Goal: Task Accomplishment & Management: Complete application form

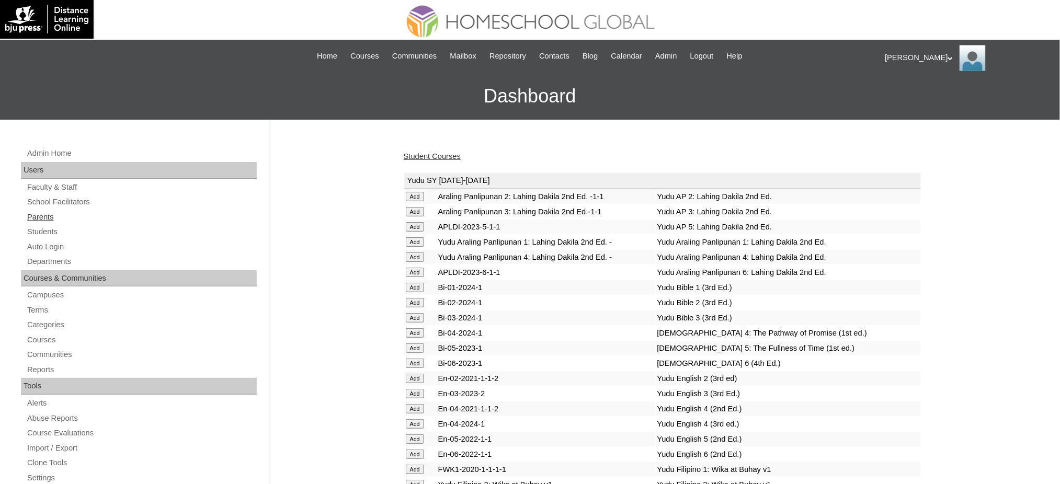
click at [43, 220] on link "Parents" at bounding box center [141, 217] width 231 height 13
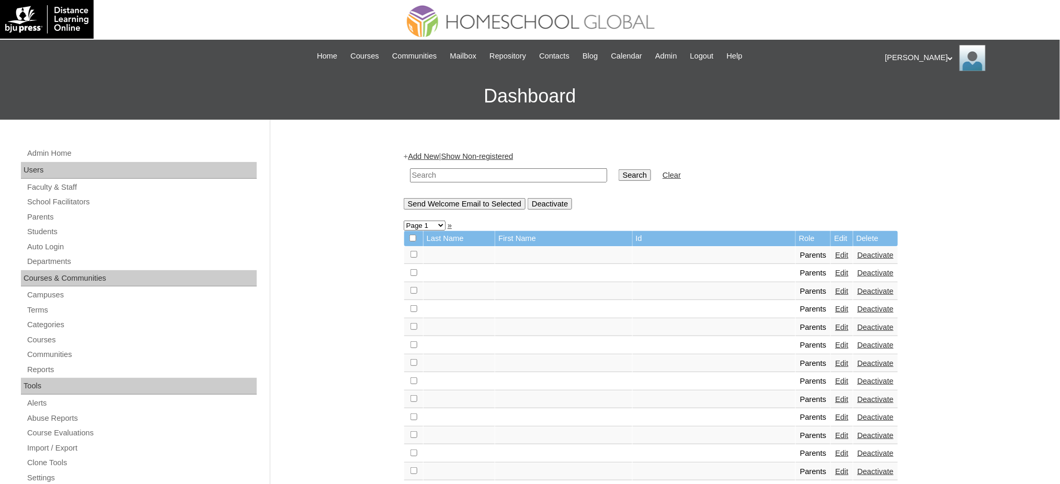
click at [453, 174] on input "text" at bounding box center [508, 175] width 197 height 14
paste input "MHP0229-TECHPH2025"
type input "MHP0229-TECHPH2025"
click at [619, 173] on input "Search" at bounding box center [635, 175] width 32 height 12
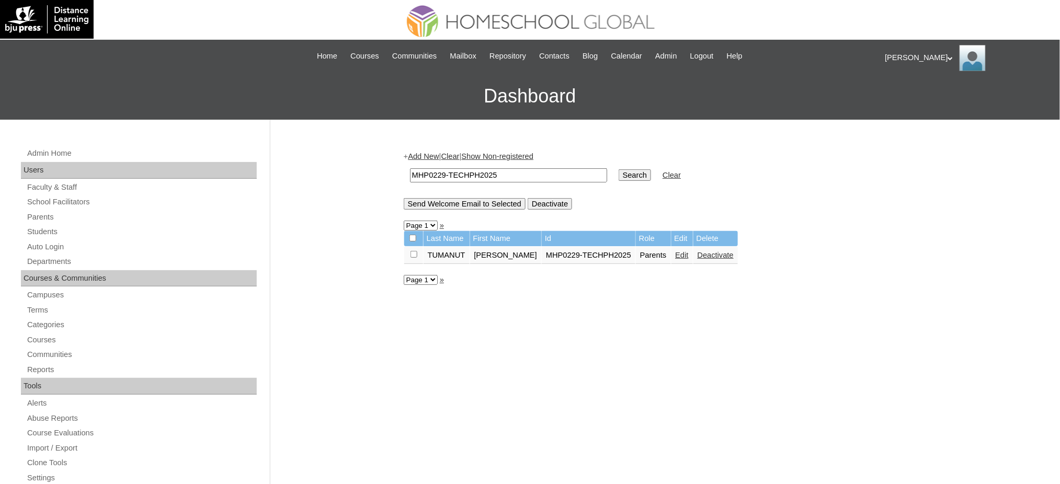
click at [497, 176] on input "MHP0229-TECHPH2025" at bounding box center [508, 175] width 197 height 14
paste input "[EMAIL_ADDRESS][PERSON_NAME][DOMAIN_NAME]"
type input "[EMAIL_ADDRESS][PERSON_NAME][DOMAIN_NAME]"
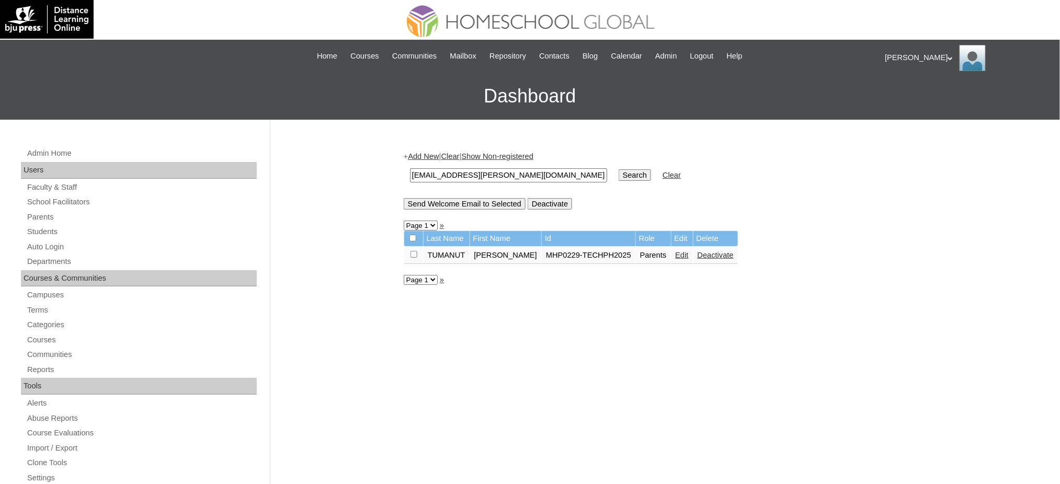
click at [619, 175] on input "Search" at bounding box center [635, 175] width 32 height 12
click at [32, 212] on link "Parents" at bounding box center [141, 217] width 231 height 13
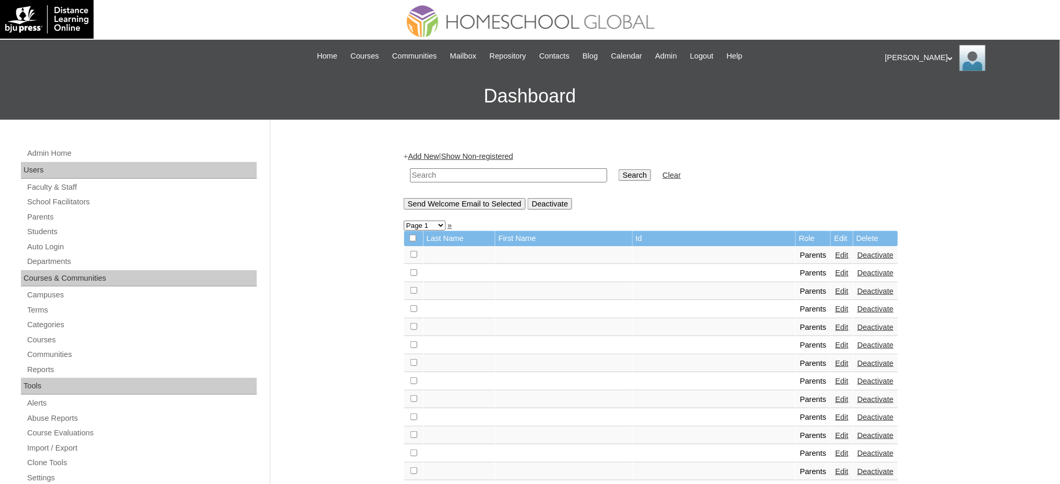
click at [519, 177] on input "text" at bounding box center [508, 175] width 197 height 14
paste input "[EMAIL_ADDRESS][PERSON_NAME][DOMAIN_NAME]"
type input "[EMAIL_ADDRESS][PERSON_NAME][DOMAIN_NAME]"
click at [619, 171] on input "Search" at bounding box center [635, 175] width 32 height 12
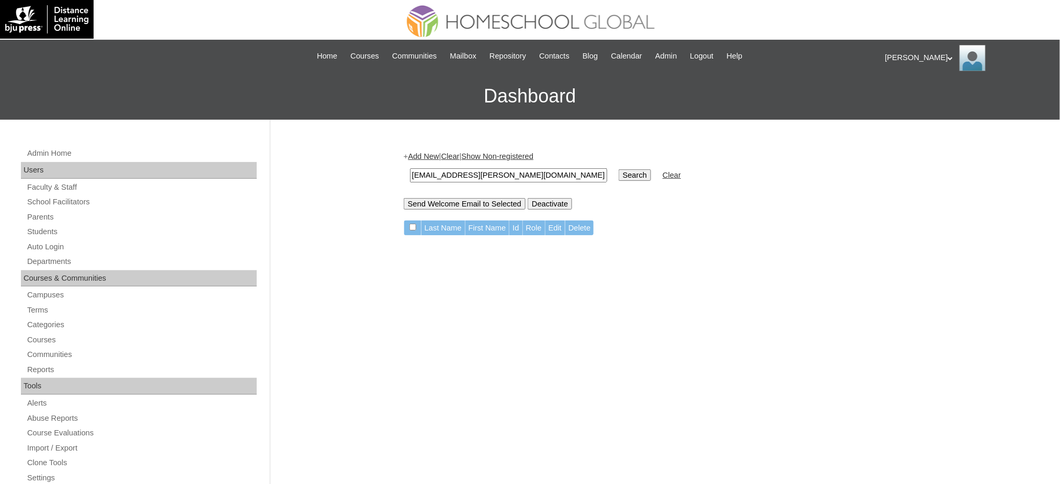
click at [504, 178] on input "[EMAIL_ADDRESS][PERSON_NAME][DOMAIN_NAME]" at bounding box center [508, 175] width 197 height 14
click at [504, 178] on input "pinar.schroeck@yahoo.com" at bounding box center [508, 175] width 197 height 14
paste input "MHP0231-TECHPH2025"
type input "MHP0231-TECHPH2025"
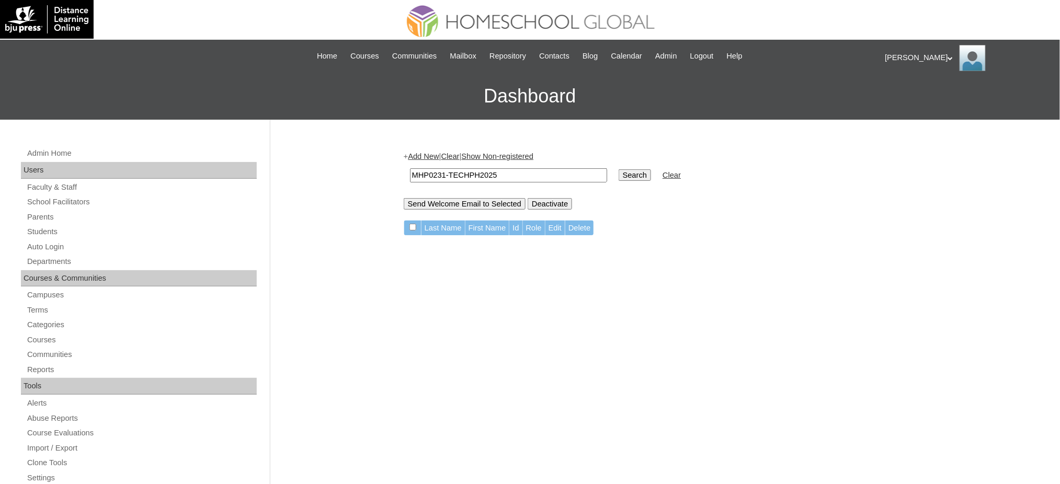
click at [619, 175] on input "Search" at bounding box center [635, 175] width 32 height 12
click at [419, 154] on link "Add New" at bounding box center [423, 156] width 31 height 8
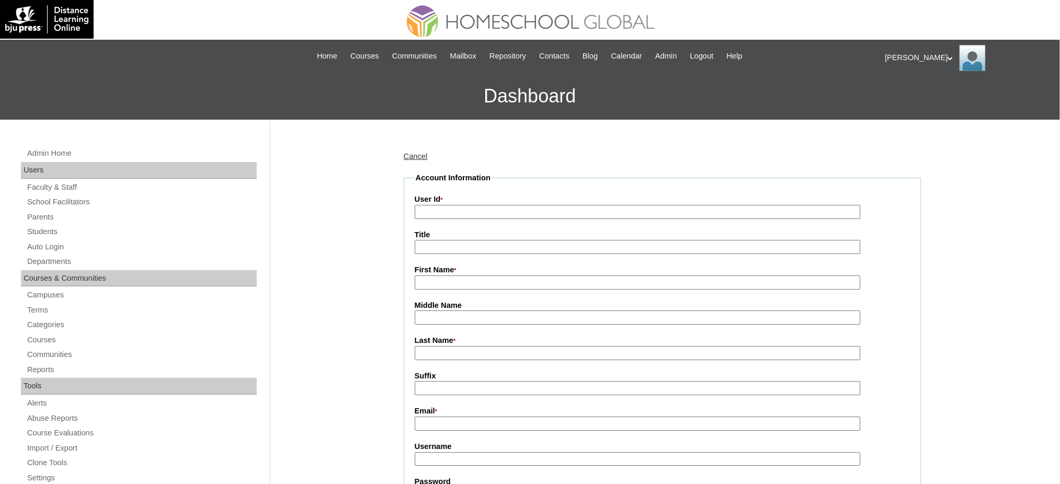
click at [453, 214] on input "User Id *" at bounding box center [638, 212] width 446 height 14
paste input "MHP0231-TECHPH2025"
type input "MHP0231-TECHPH2025"
click at [433, 247] on input "Title" at bounding box center [638, 247] width 446 height 14
type input "Ms."
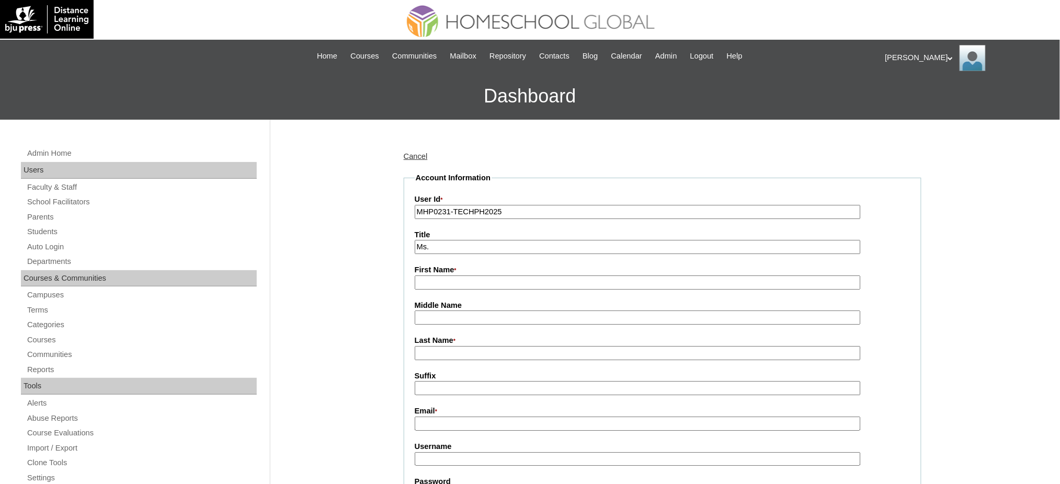
click at [444, 283] on input "First Name *" at bounding box center [638, 283] width 446 height 14
paste input "Pinar"
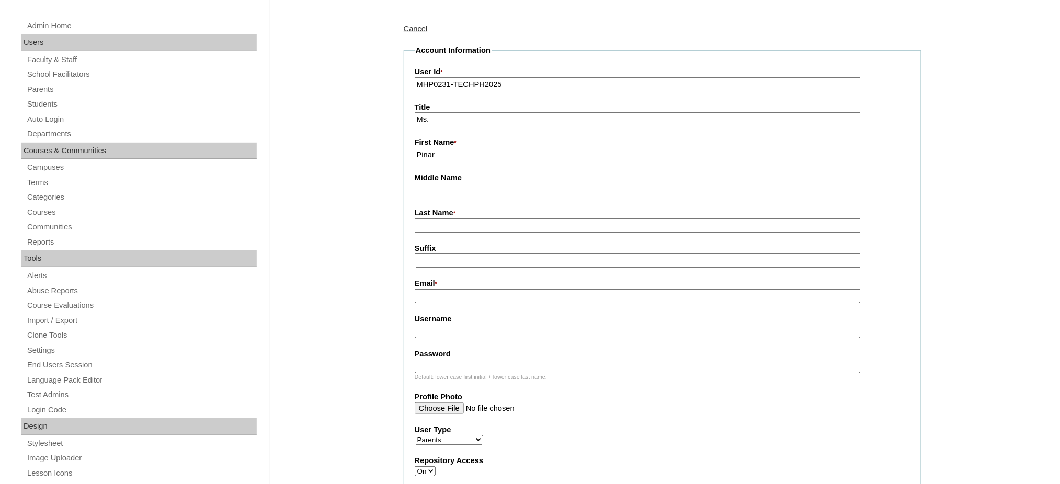
scroll to position [139, 0]
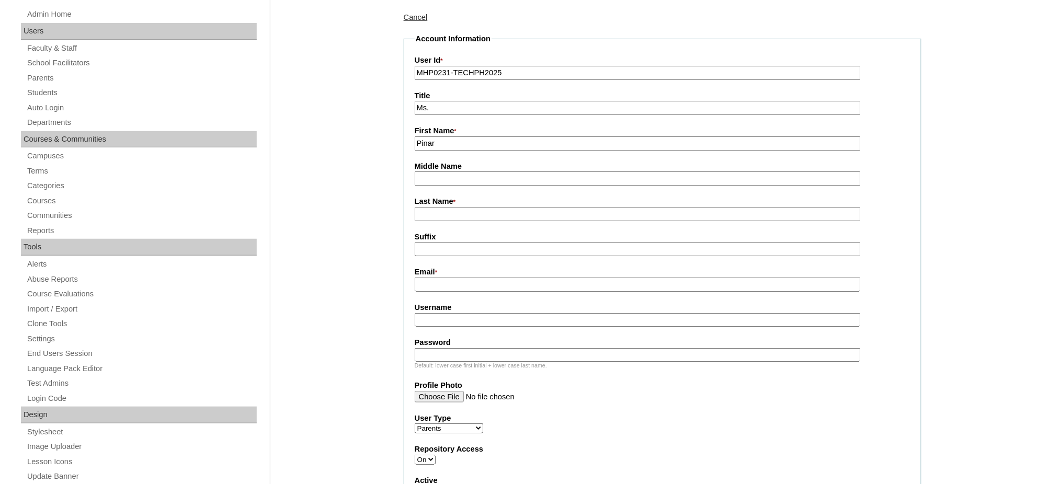
type input "Pinar"
click at [448, 211] on input "Last Name *" at bounding box center [638, 214] width 446 height 14
paste input "[PERSON_NAME]"
type input "[PERSON_NAME]"
click at [472, 283] on input "Email *" at bounding box center [638, 285] width 446 height 14
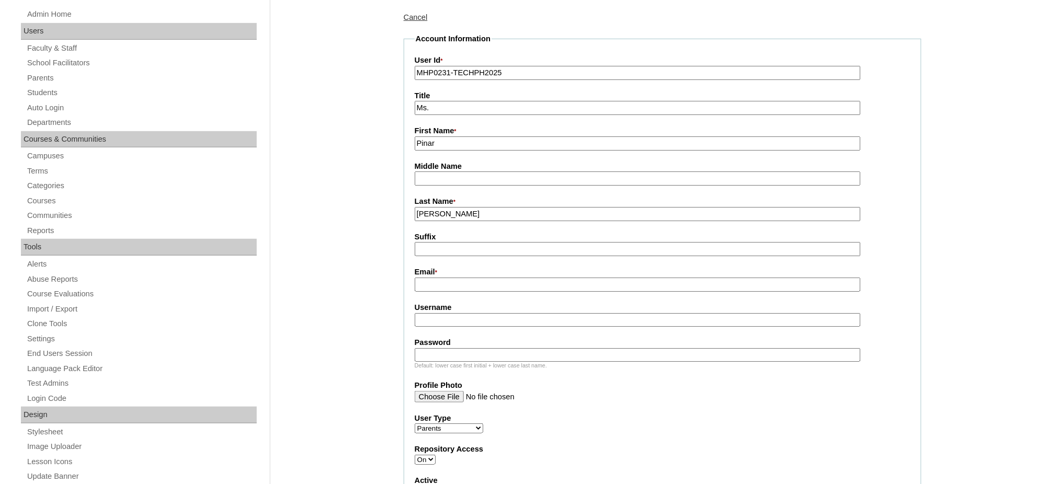
paste input "[EMAIL_ADDRESS][PERSON_NAME][DOMAIN_NAME]"
type input "[EMAIL_ADDRESS][PERSON_NAME][DOMAIN_NAME]"
click at [438, 314] on input "Username" at bounding box center [638, 320] width 446 height 14
paste input "schrockP2025"
type input "schrockP2025"
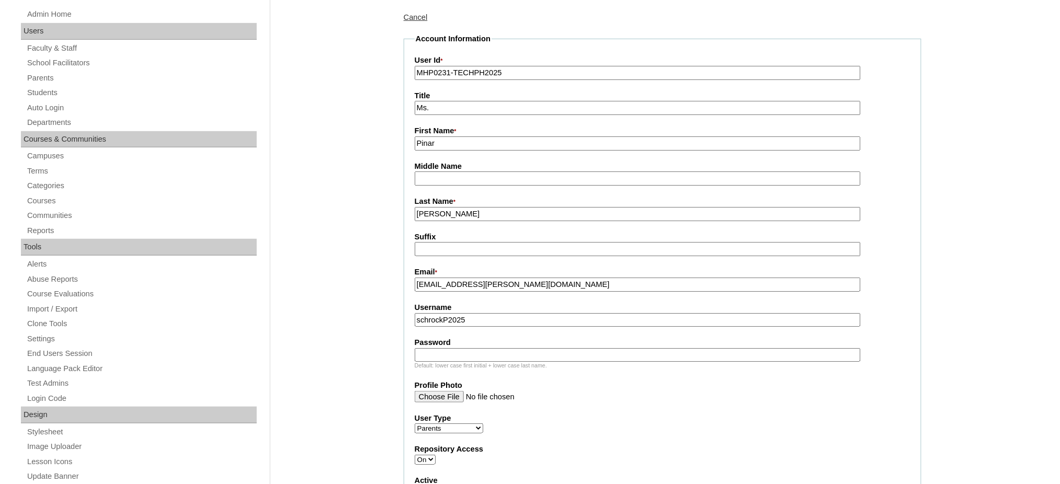
click at [460, 348] on input "Password" at bounding box center [638, 355] width 446 height 14
paste input "techNmF475"
type input "techNmF475"
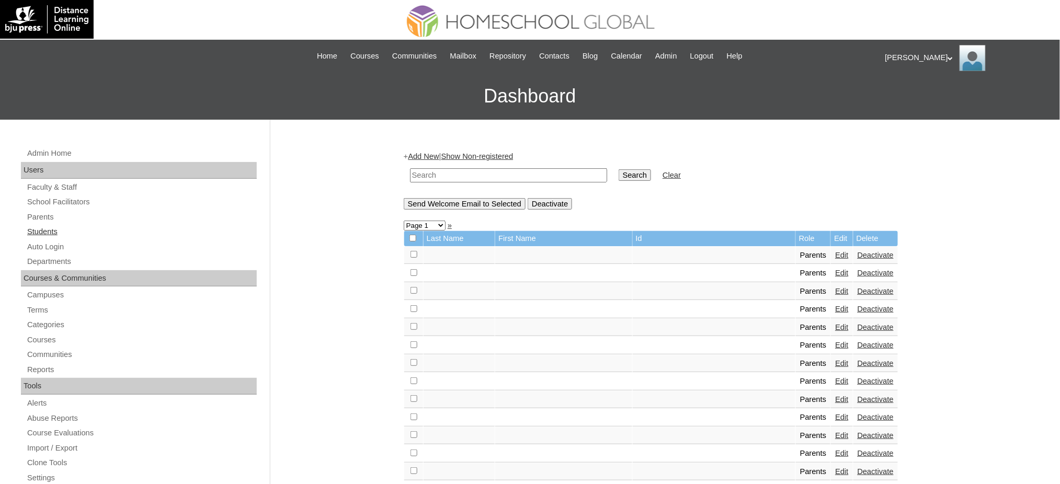
click at [56, 237] on link "Students" at bounding box center [141, 231] width 231 height 13
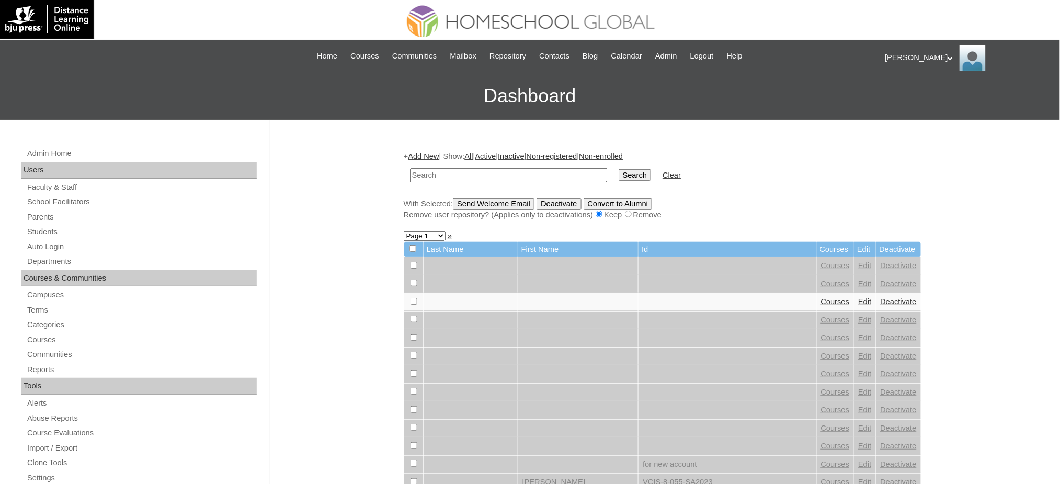
click at [432, 154] on link "Add New" at bounding box center [423, 156] width 31 height 8
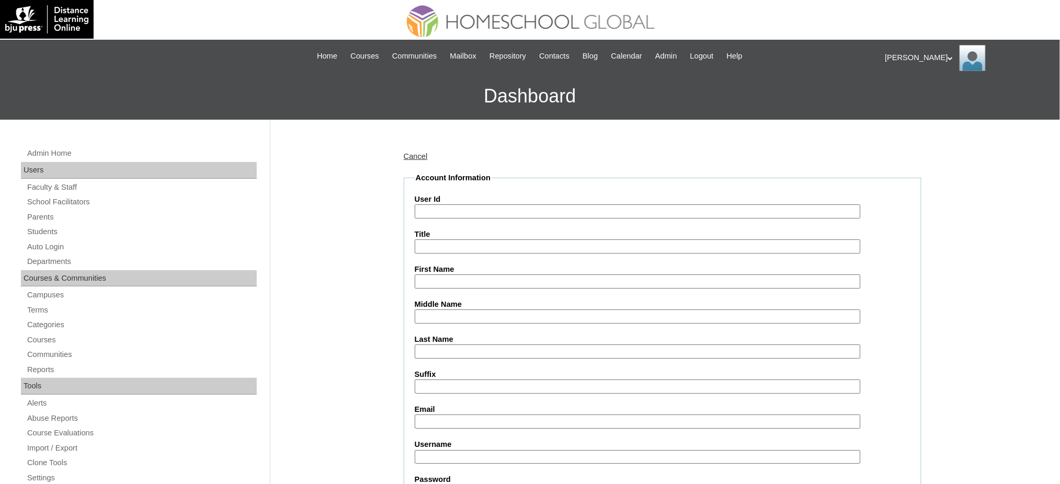
click at [455, 211] on input "User Id" at bounding box center [638, 212] width 446 height 14
paste input "MHS00336-TECHPH2025"
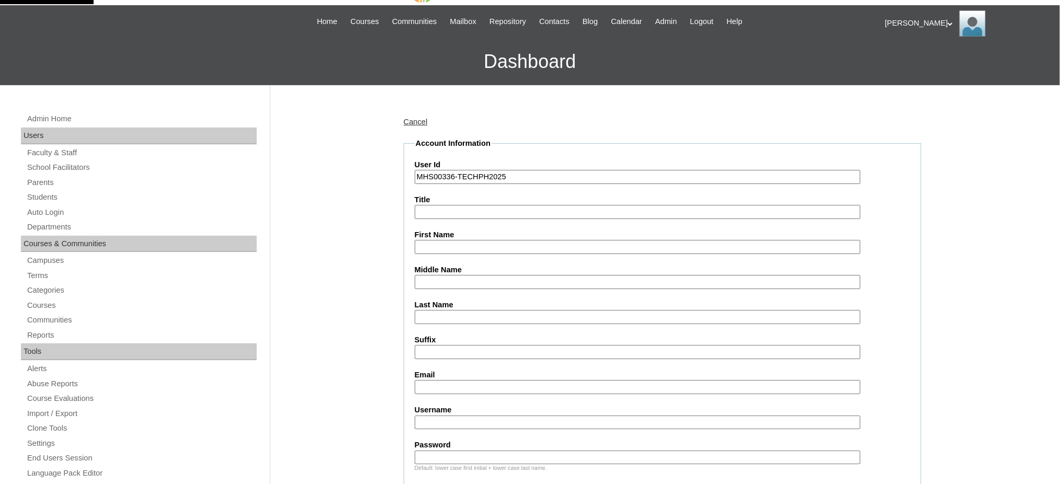
scroll to position [70, 0]
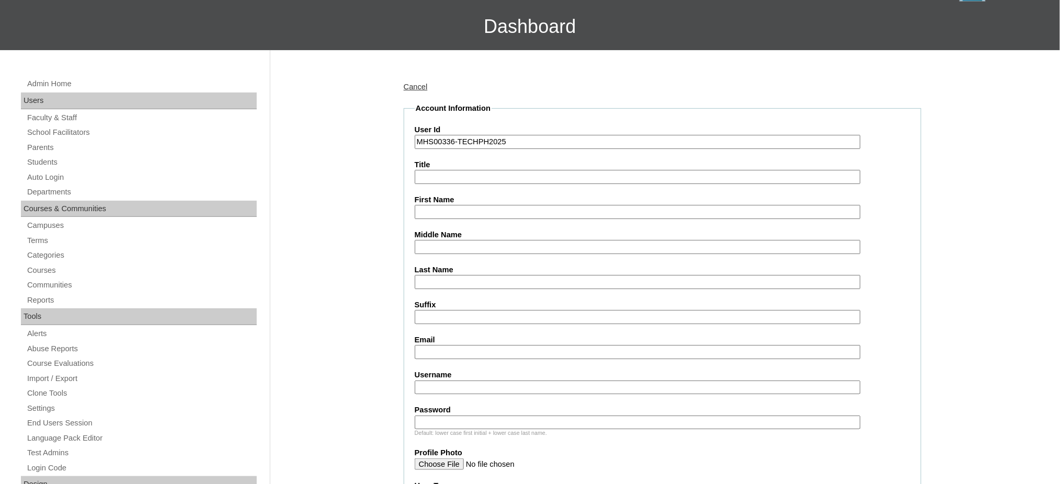
type input "MHS00336-TECHPH2025"
click at [445, 213] on input "First Name" at bounding box center [638, 212] width 446 height 14
paste input "Manlo Cruz Deniz"
type input "Manlo Cruz Deniz"
click at [436, 244] on input "Middle Name" at bounding box center [638, 247] width 446 height 14
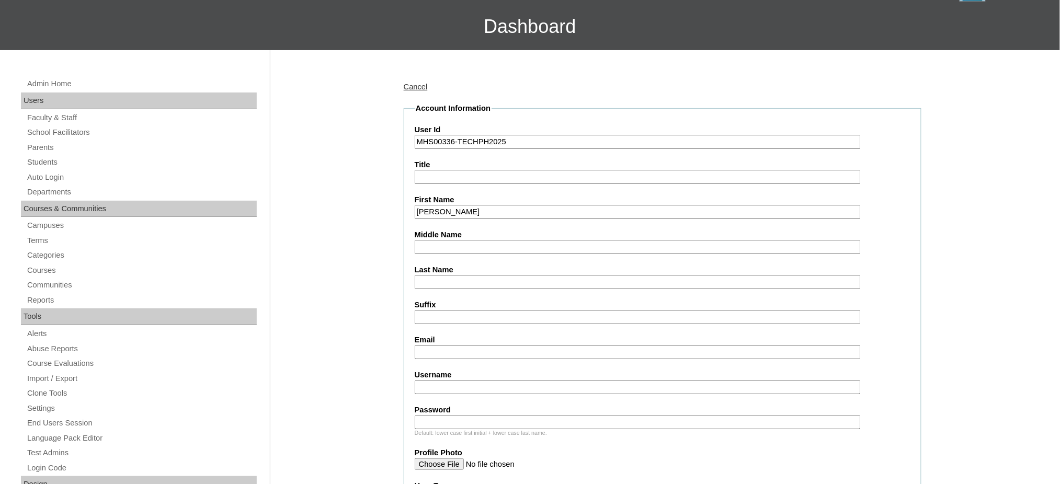
paste input "Demirli"
type input "Demirli"
click at [447, 279] on input "Last Name" at bounding box center [638, 282] width 446 height 14
paste input "Schrock"
type input "Schrock"
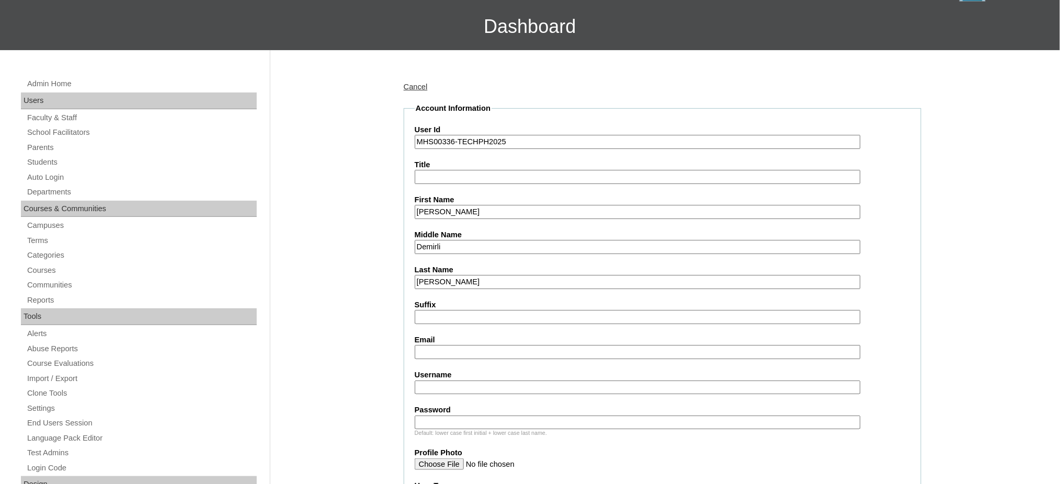
click at [438, 346] on input "Email" at bounding box center [638, 352] width 446 height 14
paste input "pinar.schroeck@yahoo.com"
type input "pinar.schroeck@yahoo.com"
click at [448, 381] on input "Username" at bounding box center [638, 388] width 446 height 14
paste input "manilocruzschrock"
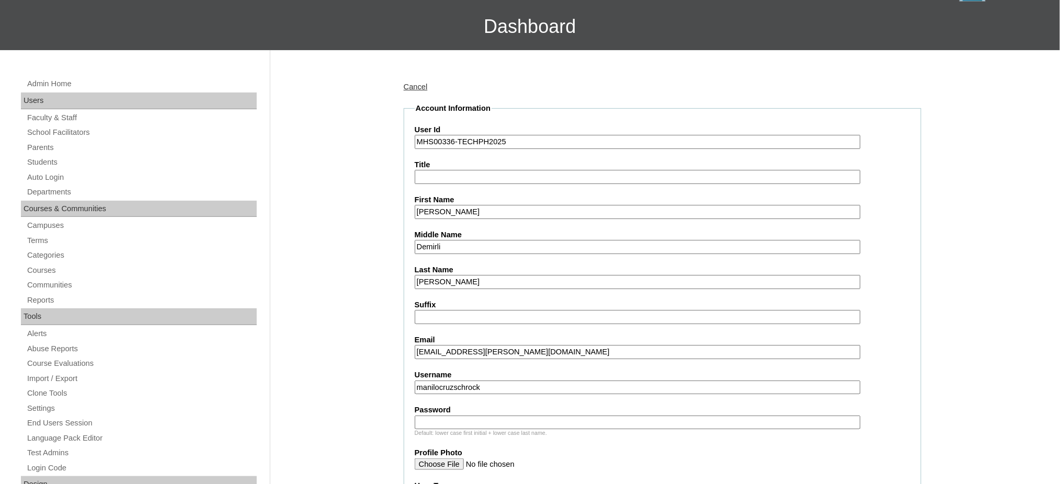
type input "manilocruzschrock"
click at [463, 416] on input "Password" at bounding box center [638, 423] width 446 height 14
paste input "250006621"
type input "250006621"
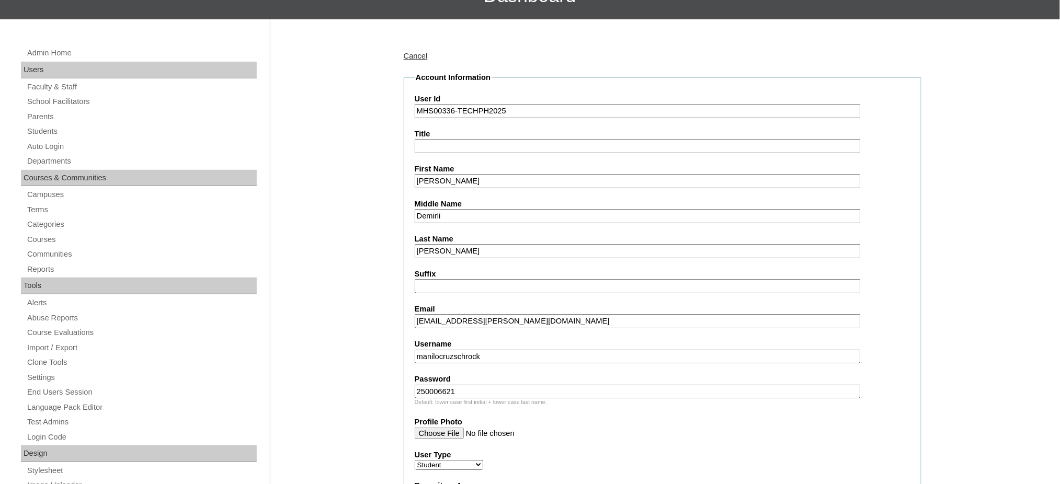
scroll to position [209, 0]
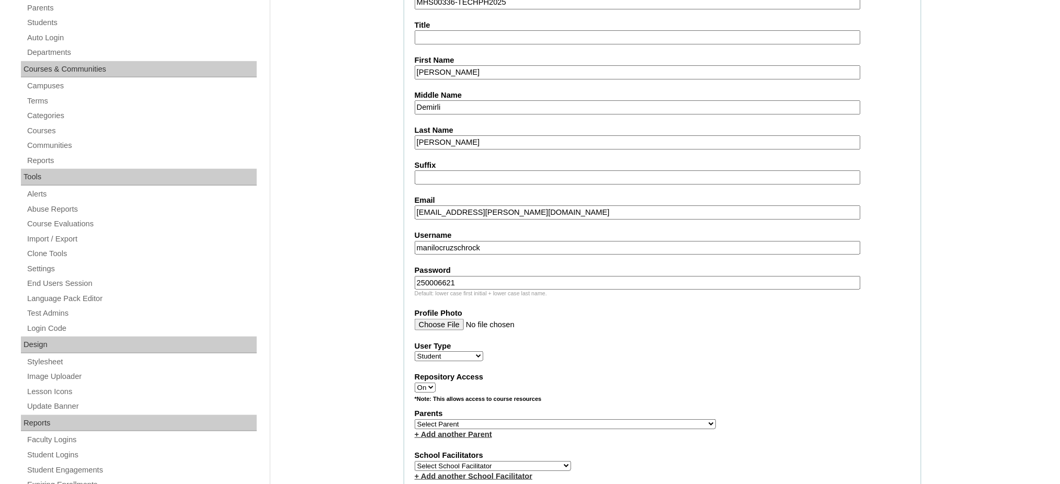
click at [595, 419] on select "Select Parent , , , , , , , , , , , , , , , , , , , , , , , , , , , , , , , , ,…" at bounding box center [565, 424] width 301 height 10
click at [592, 419] on select "Select Parent , , , , , , , , , , , , , , , , , , , , , , , , , , , , , , , , ,…" at bounding box center [565, 424] width 301 height 10
select select "44126"
click at [415, 419] on select "Select Parent , , , , , , , , , , , , , , , , , , , , , , , , , , , , , , , , ,…" at bounding box center [565, 424] width 301 height 10
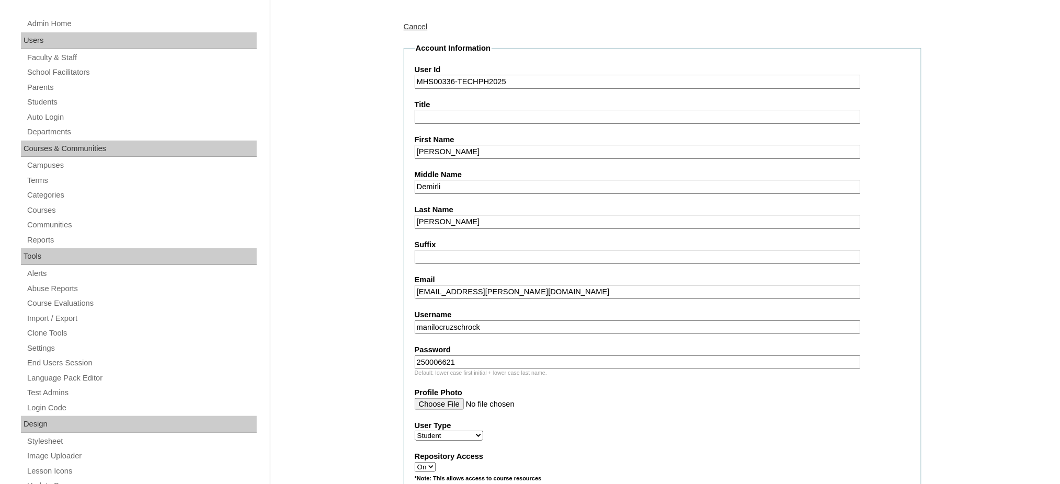
scroll to position [0, 0]
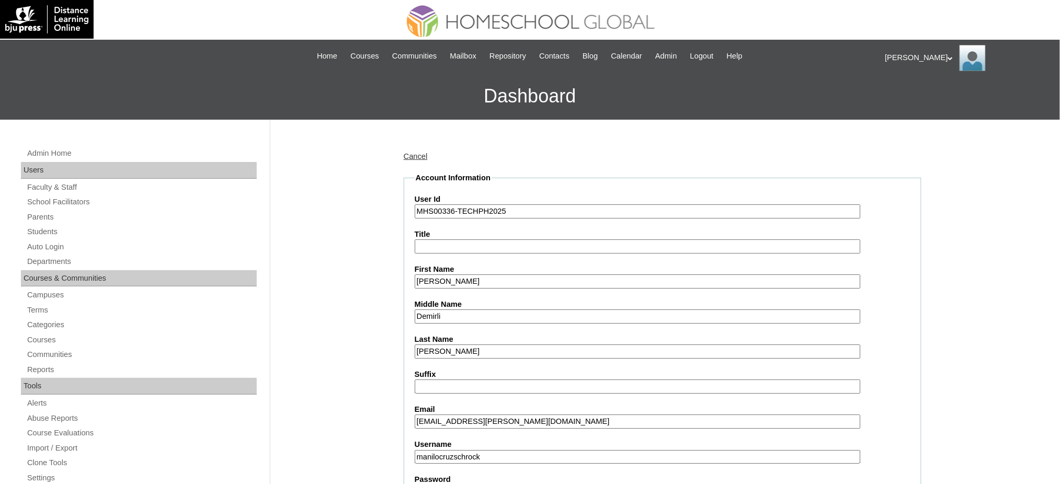
click at [455, 280] on input "Manlo Cruz Deniz" at bounding box center [638, 282] width 446 height 14
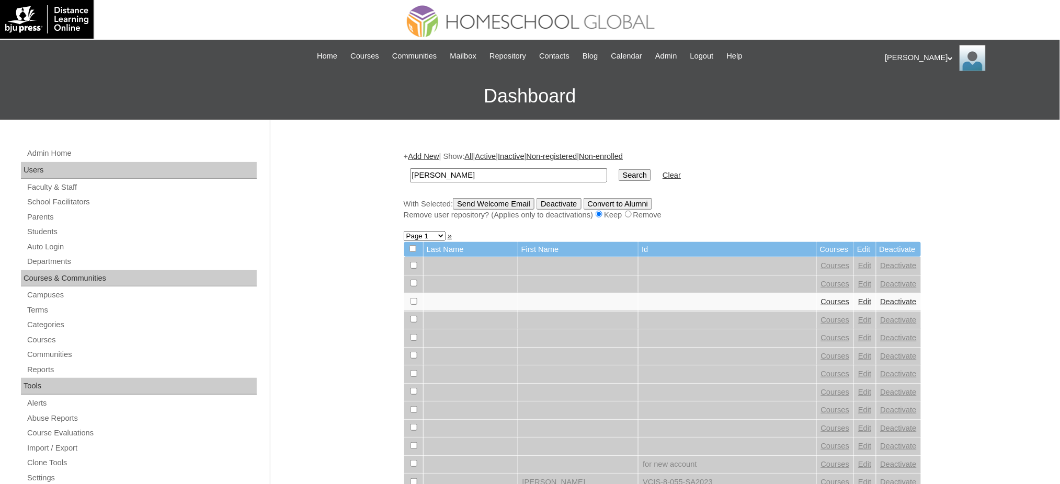
type input "[PERSON_NAME]"
click at [619, 172] on input "Search" at bounding box center [635, 175] width 32 height 12
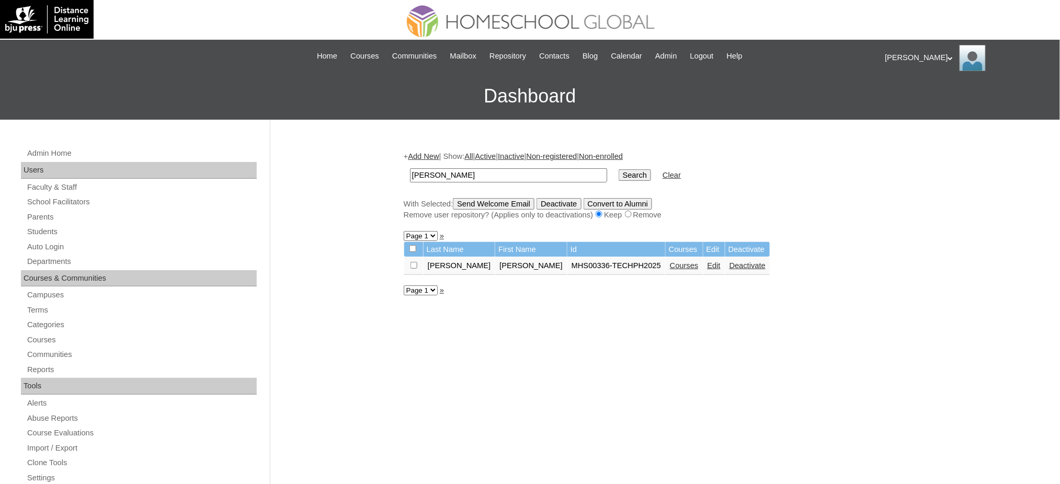
click at [670, 264] on link "Courses" at bounding box center [684, 266] width 29 height 8
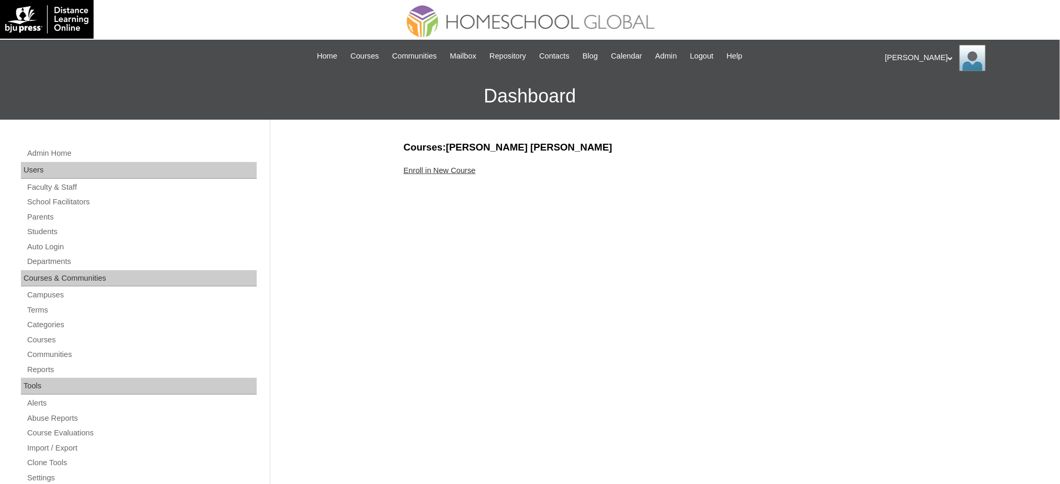
click at [432, 168] on link "Enroll in New Course" at bounding box center [440, 170] width 72 height 8
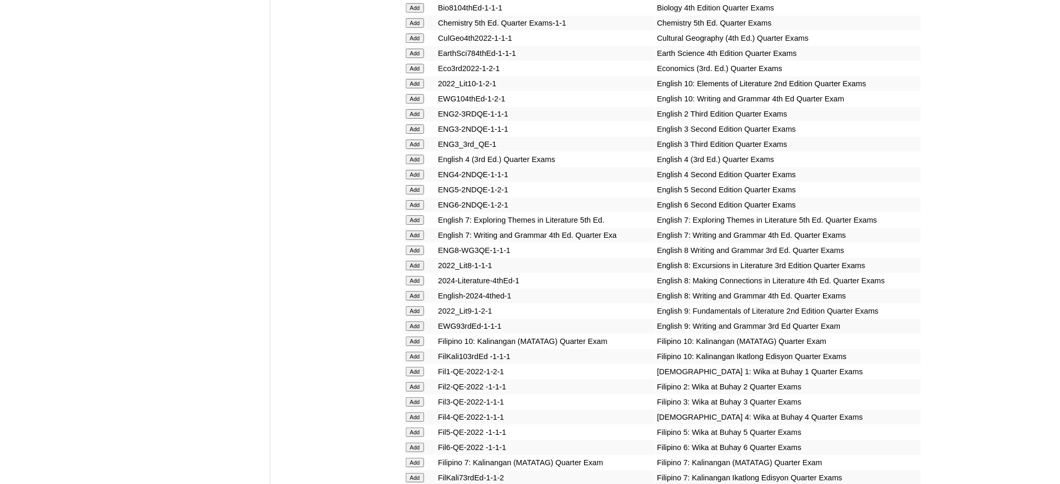
scroll to position [1325, 0]
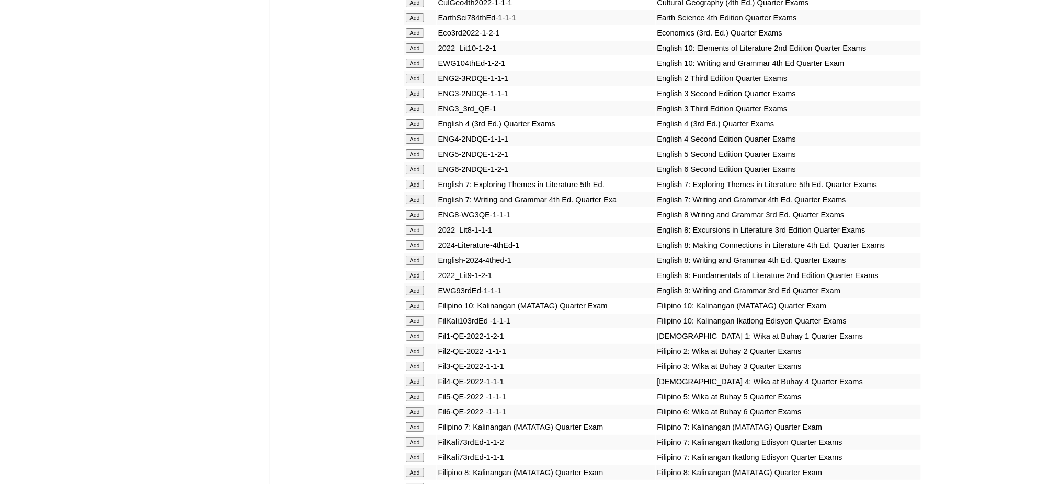
click at [406, 104] on input "Add" at bounding box center [415, 108] width 18 height 9
click at [408, 104] on input "Add" at bounding box center [415, 108] width 18 height 9
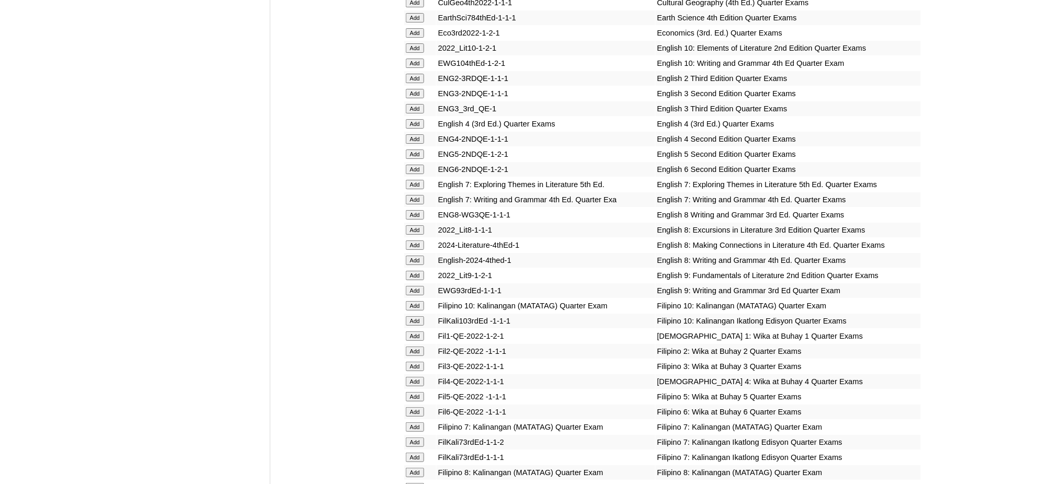
click at [408, 104] on input "Add" at bounding box center [415, 108] width 18 height 9
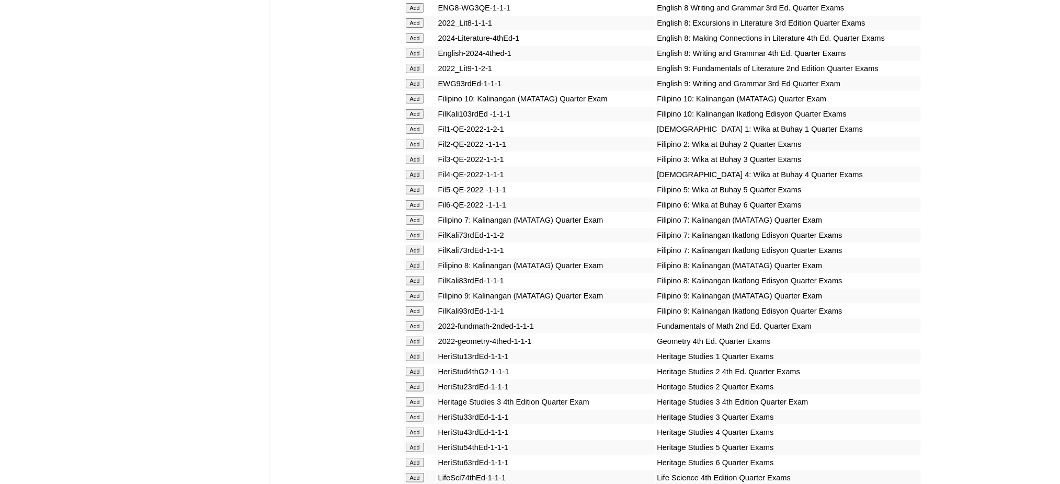
scroll to position [1674, 0]
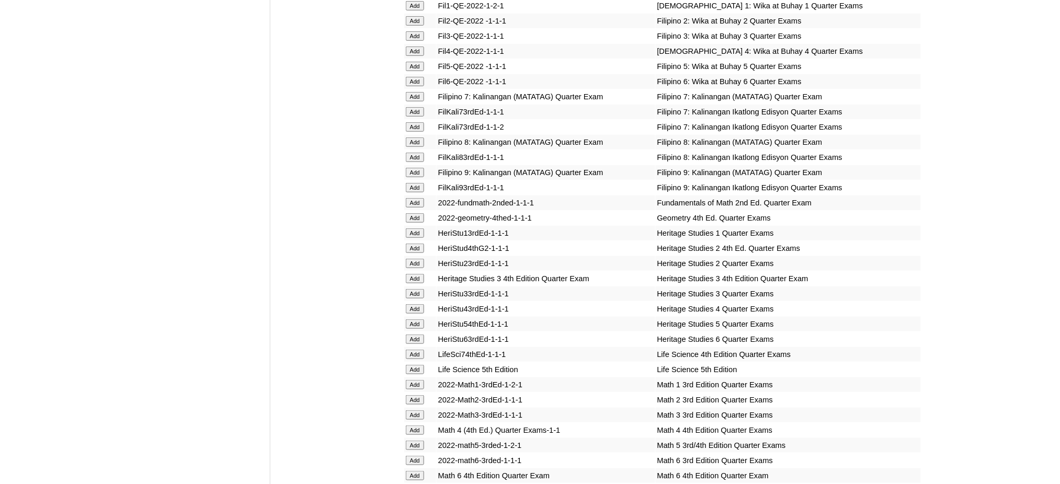
scroll to position [1743, 0]
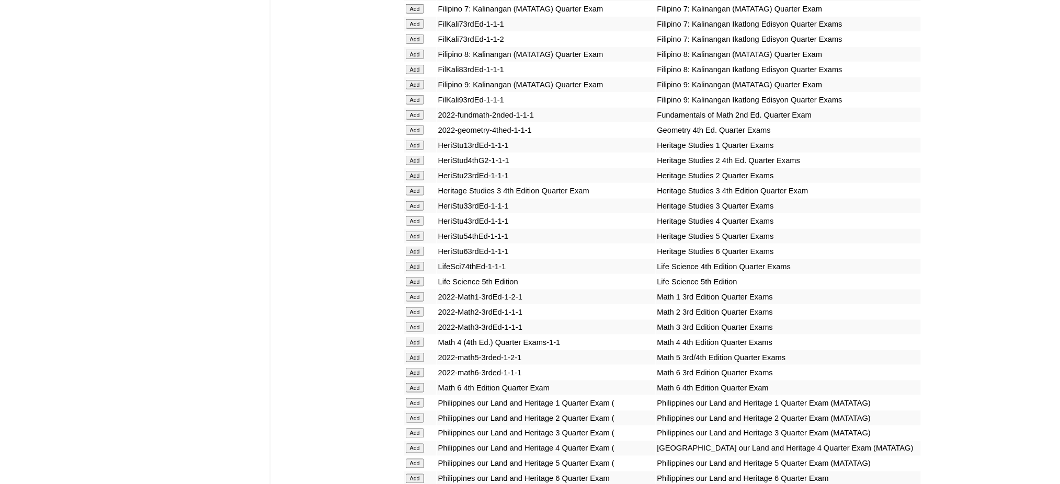
click at [419, 201] on input "Add" at bounding box center [415, 205] width 18 height 9
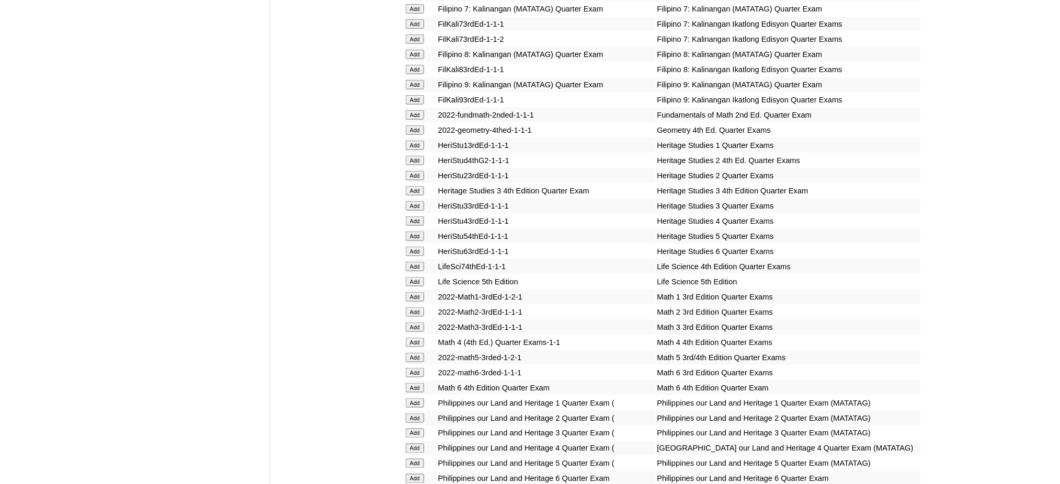
click at [419, 201] on input "Add" at bounding box center [415, 205] width 18 height 9
click at [422, 323] on input "Add" at bounding box center [415, 327] width 18 height 9
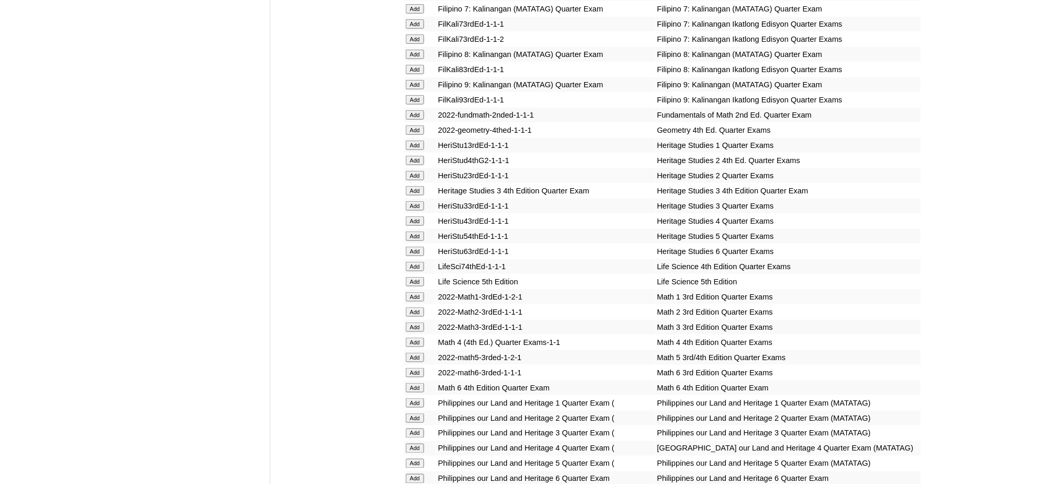
click at [422, 323] on input "Add" at bounding box center [415, 327] width 18 height 9
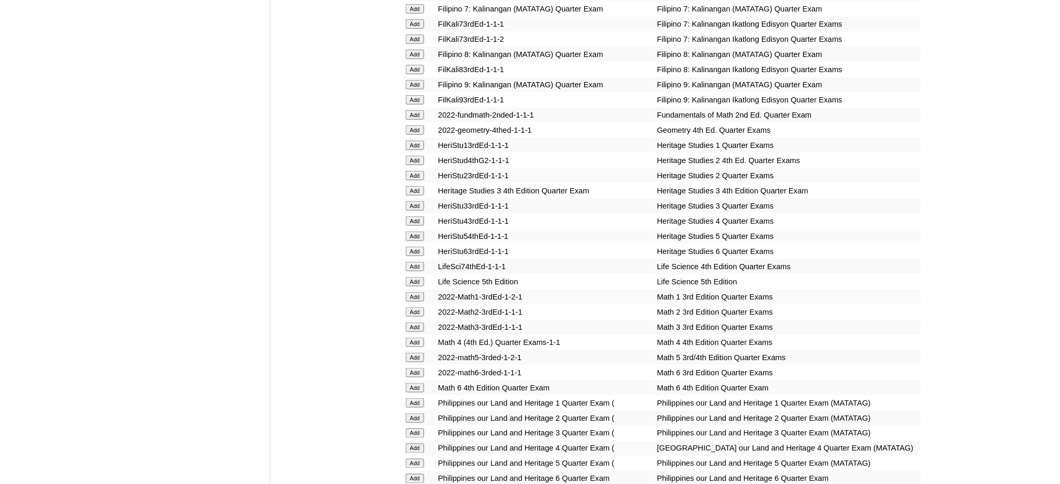
click at [422, 323] on input "Add" at bounding box center [415, 327] width 18 height 9
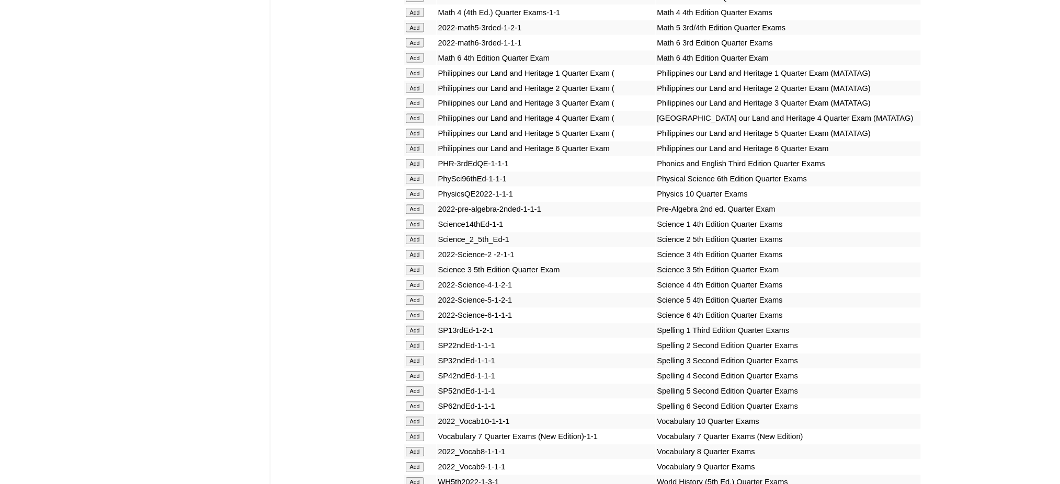
scroll to position [2092, 0]
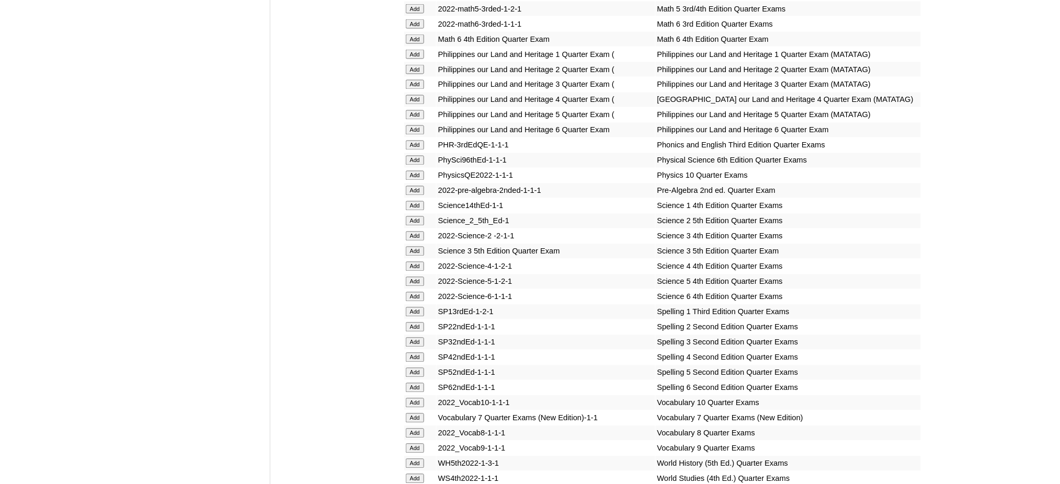
click at [411, 247] on input "Add" at bounding box center [415, 251] width 18 height 9
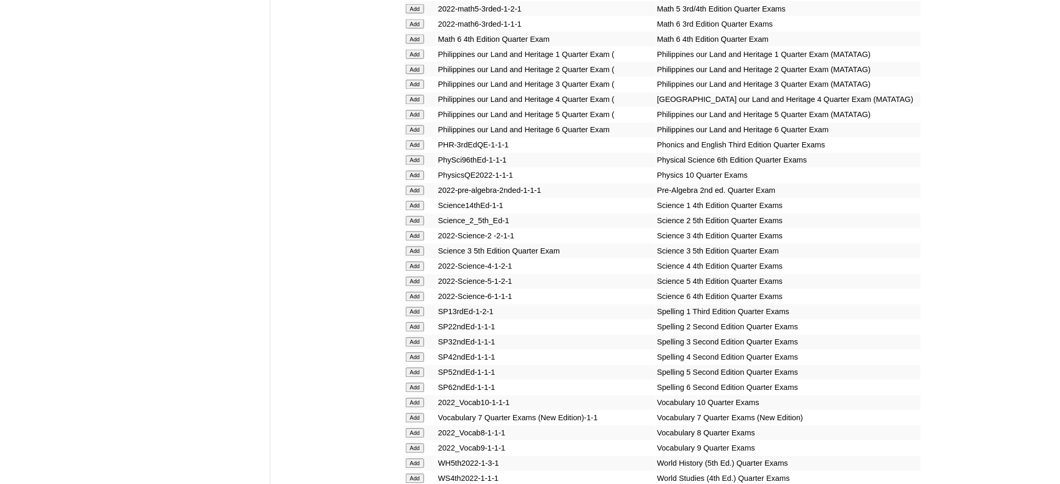
click at [416, 232] on input "Add" at bounding box center [415, 236] width 18 height 9
click at [421, 338] on input "Add" at bounding box center [415, 342] width 18 height 9
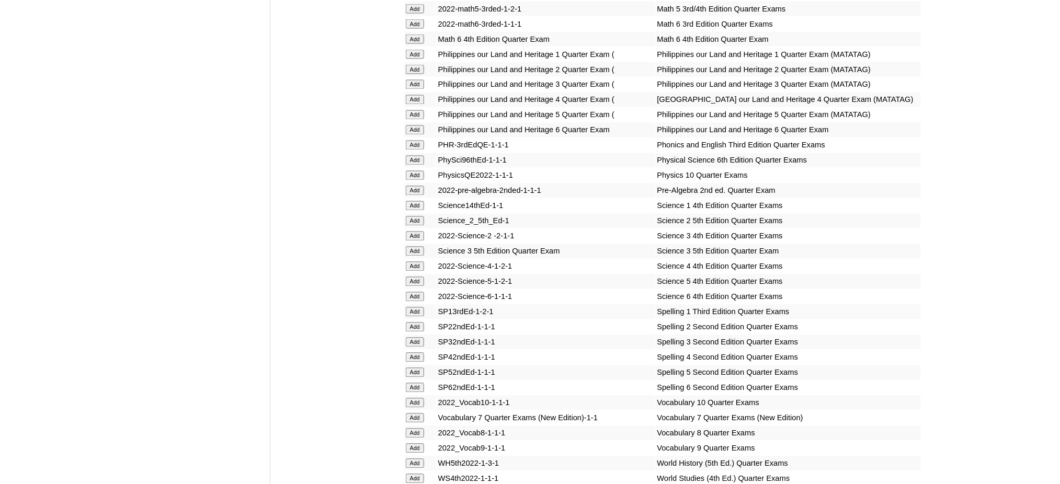
click at [421, 338] on input "Add" at bounding box center [415, 342] width 18 height 9
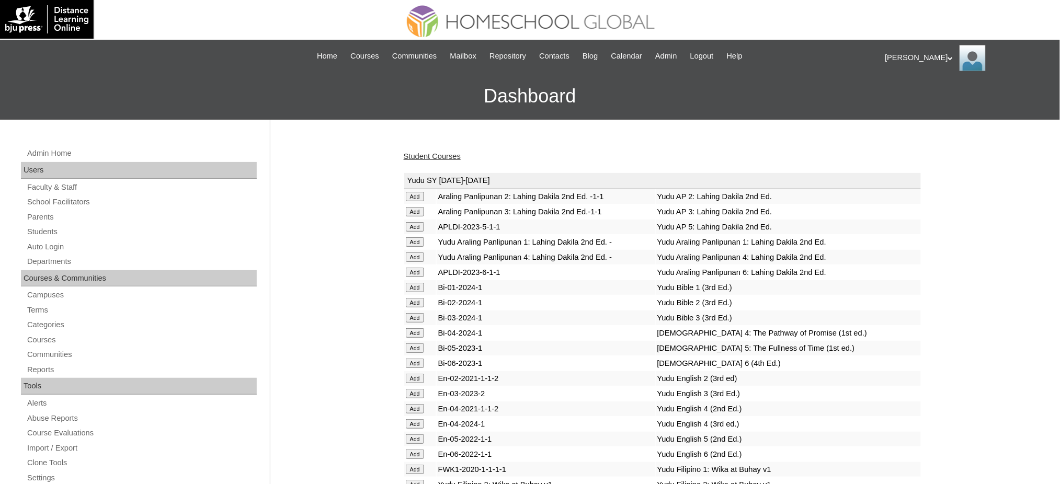
click at [421, 158] on link "Student Courses" at bounding box center [432, 156] width 57 height 8
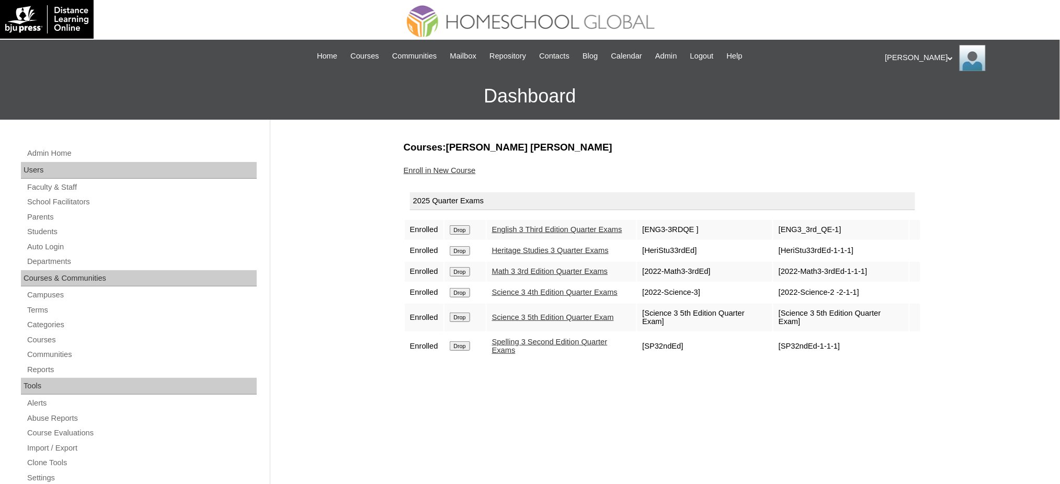
click at [462, 288] on input "Drop" at bounding box center [460, 292] width 20 height 9
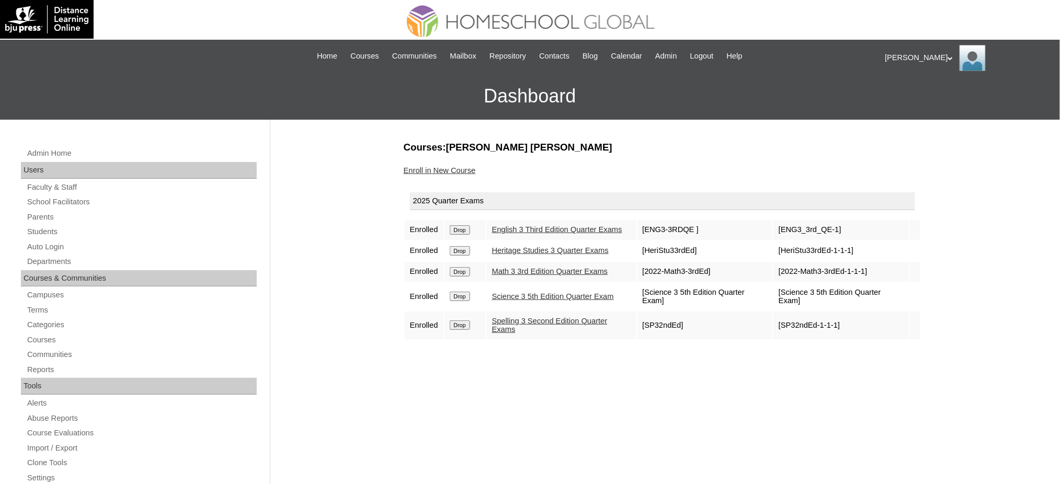
click at [452, 167] on link "Enroll in New Course" at bounding box center [440, 170] width 72 height 8
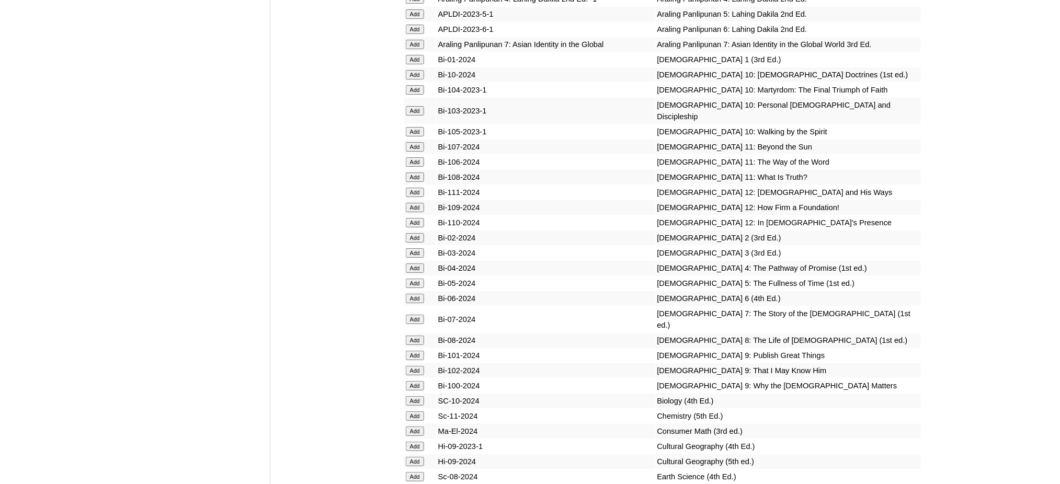
scroll to position [2859, 0]
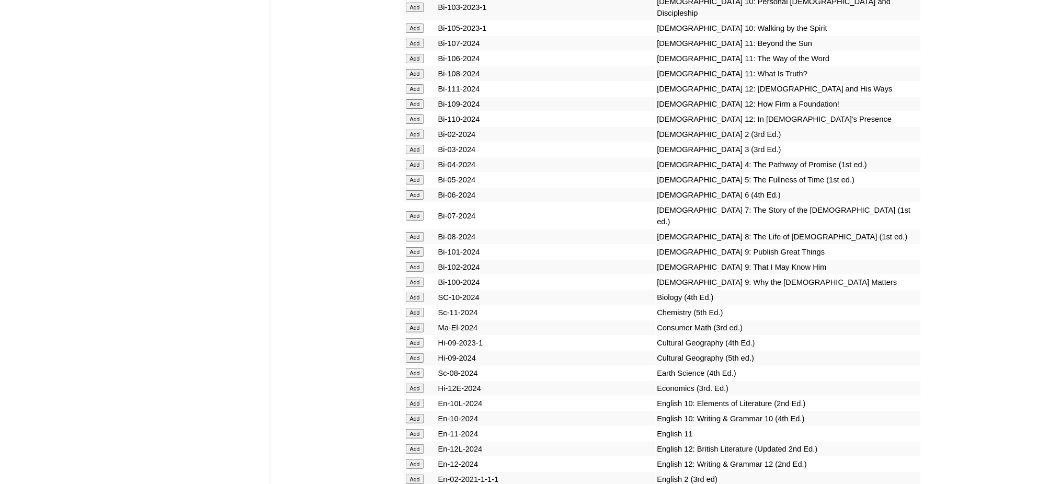
click at [412, 145] on input "Add" at bounding box center [415, 149] width 18 height 9
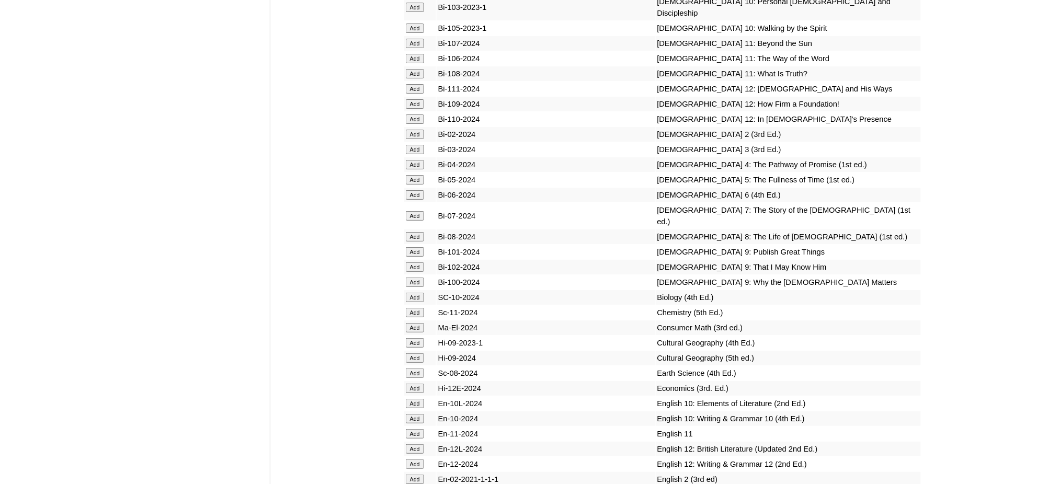
click at [412, 145] on input "Add" at bounding box center [415, 149] width 18 height 9
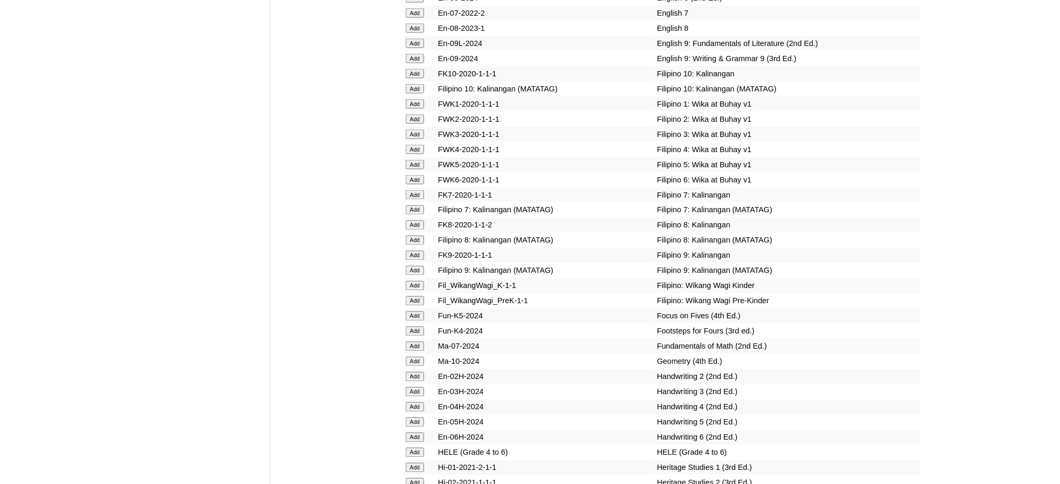
scroll to position [3417, 0]
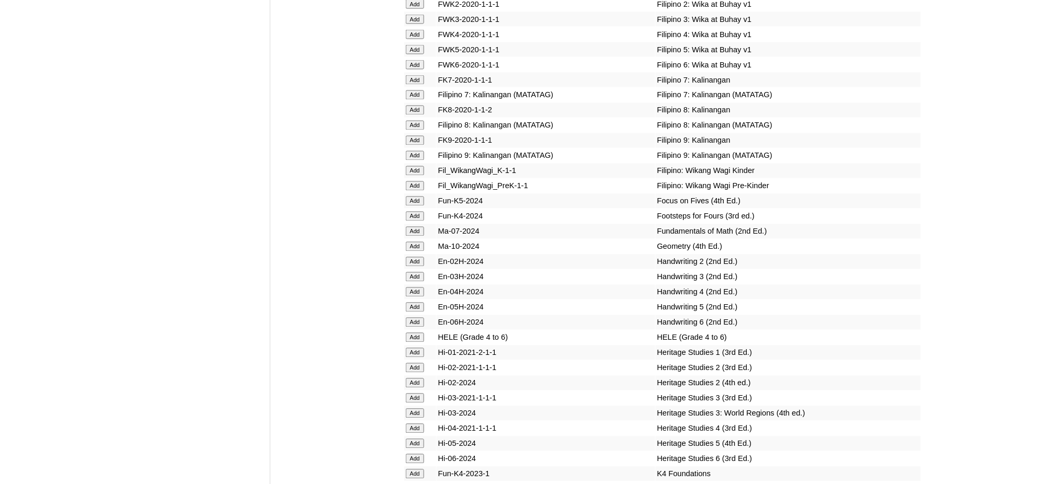
scroll to position [3557, 0]
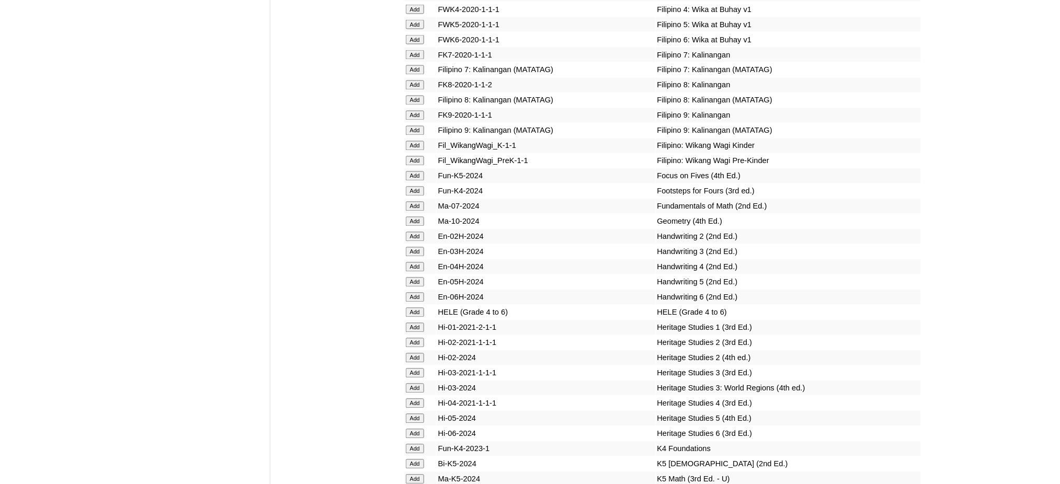
click at [406, 247] on input "Add" at bounding box center [415, 251] width 18 height 9
click at [413, 247] on input "Add" at bounding box center [415, 251] width 18 height 9
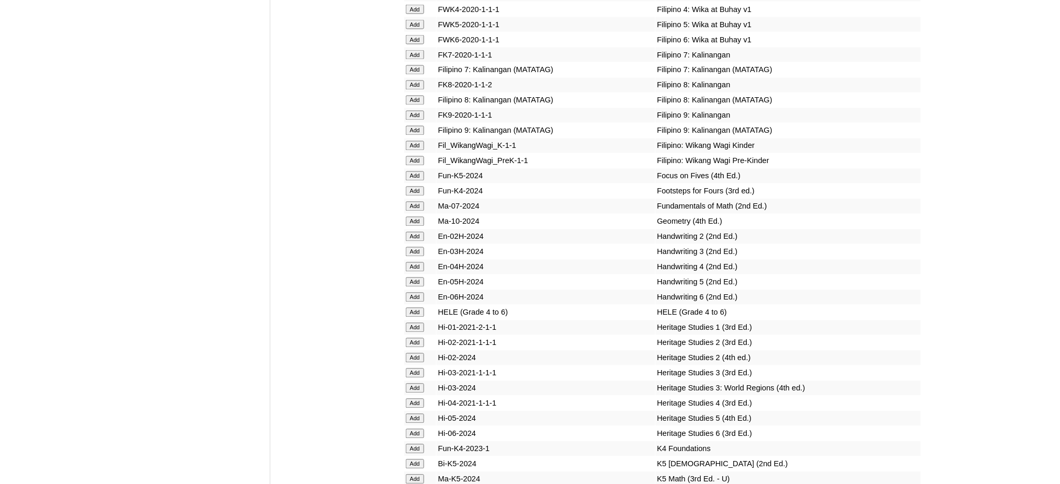
click at [413, 247] on input "Add" at bounding box center [415, 251] width 18 height 9
click at [404, 366] on td "Add" at bounding box center [420, 373] width 32 height 15
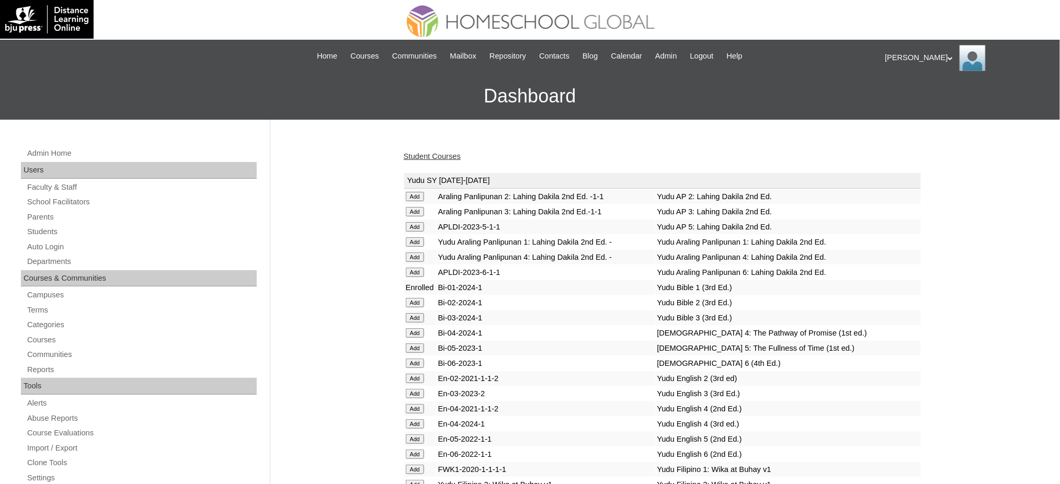
click at [446, 154] on link "Student Courses" at bounding box center [432, 156] width 57 height 8
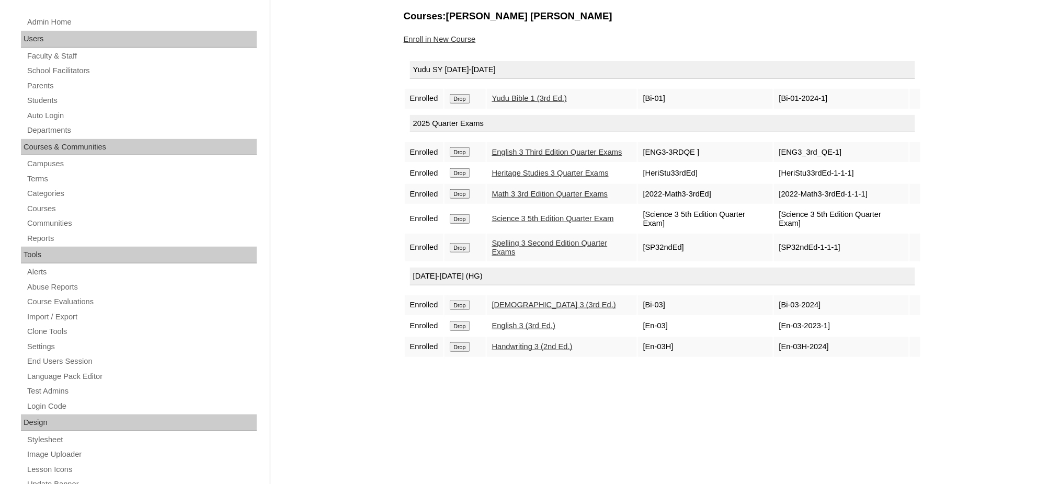
scroll to position [139, 0]
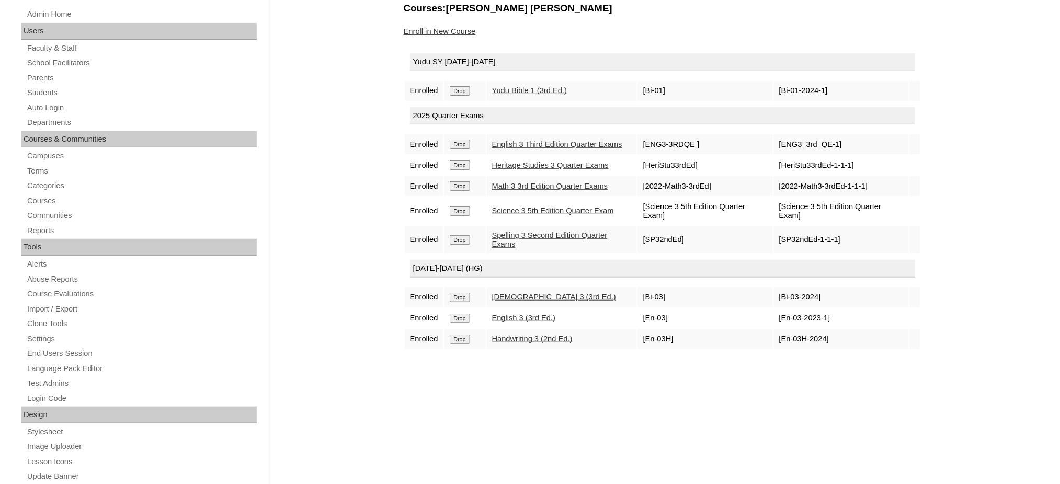
click at [458, 86] on input "Drop" at bounding box center [460, 90] width 20 height 9
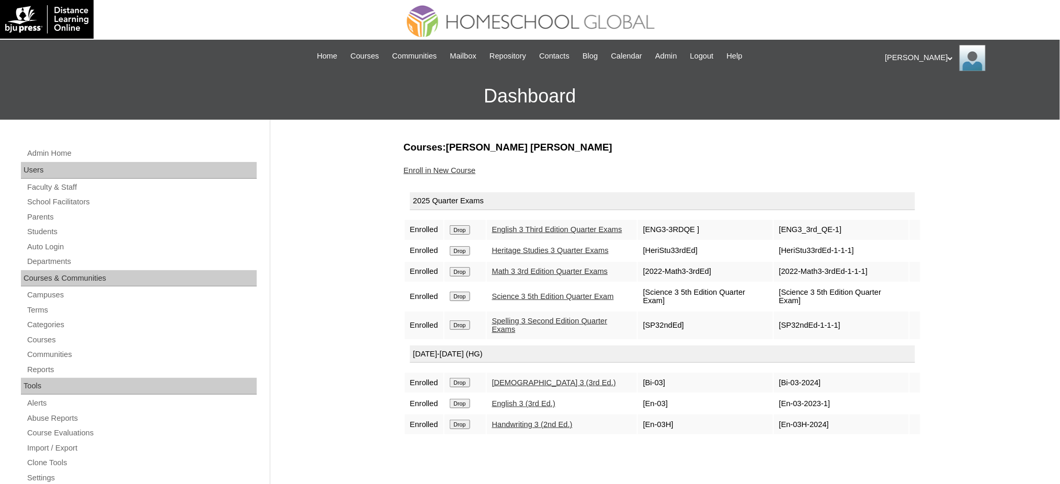
click at [442, 170] on link "Enroll in New Course" at bounding box center [440, 170] width 72 height 8
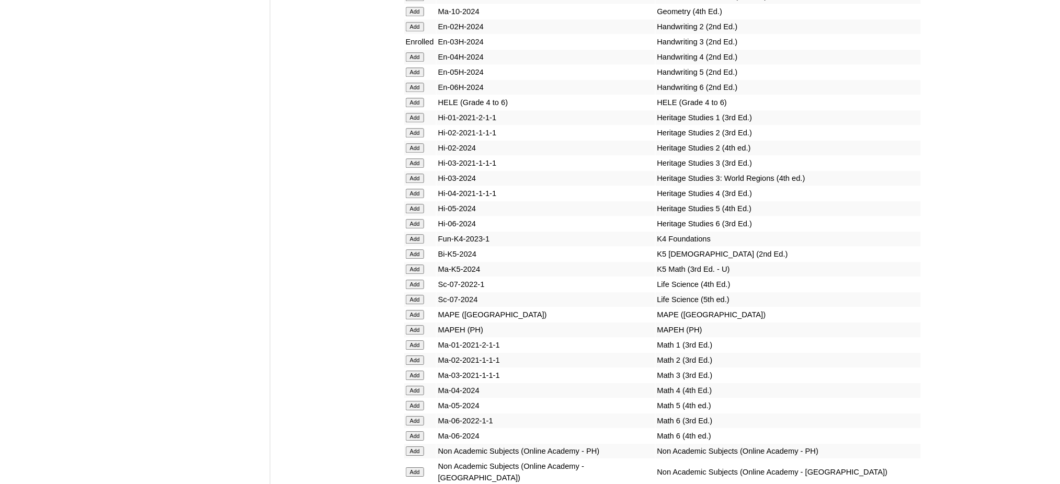
scroll to position [3766, 0]
click at [418, 160] on input "Add" at bounding box center [415, 164] width 18 height 9
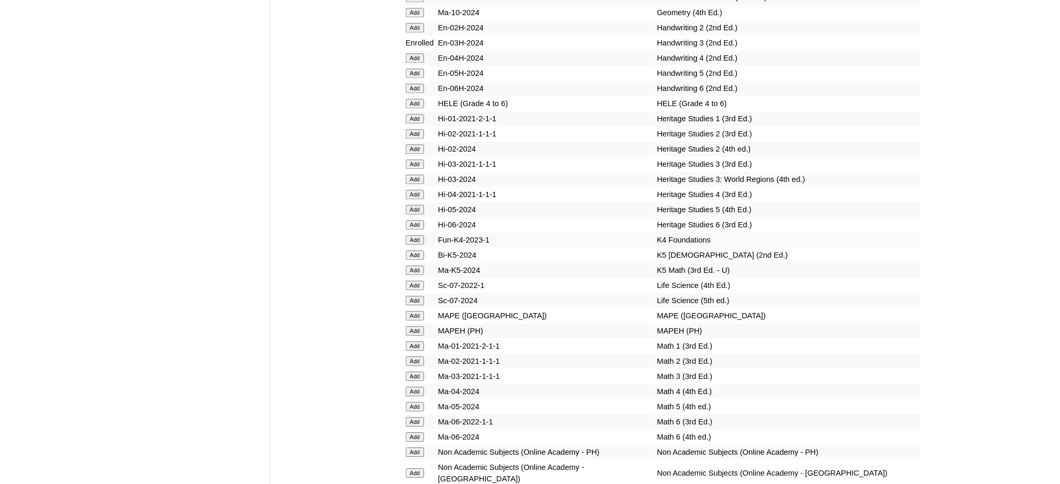
click at [408, 311] on input "Add" at bounding box center [415, 315] width 18 height 9
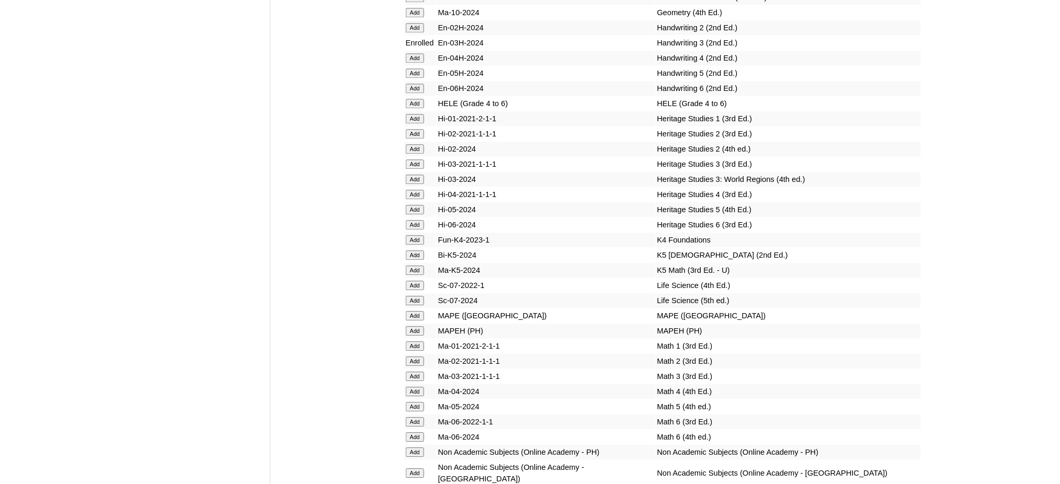
click at [408, 311] on input "Add" at bounding box center [415, 315] width 18 height 9
click at [414, 372] on input "Add" at bounding box center [415, 376] width 18 height 9
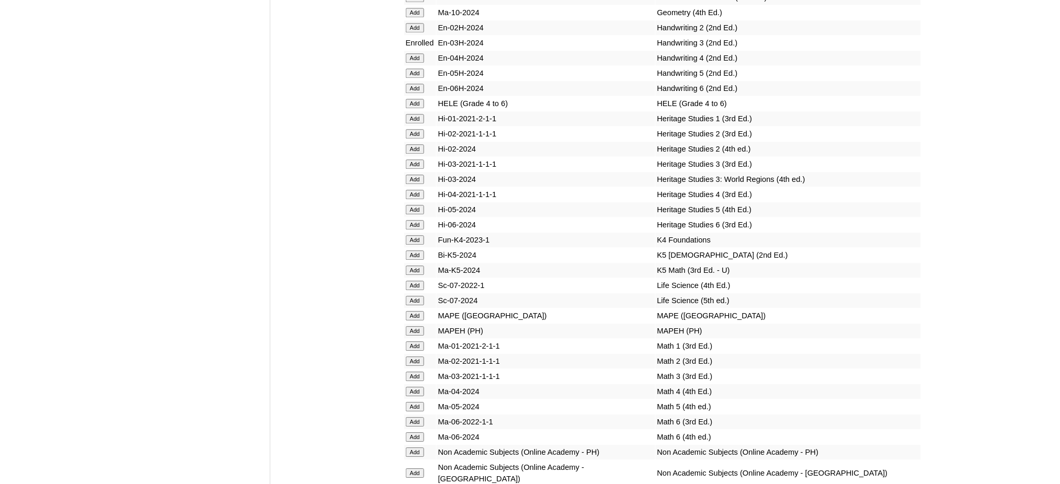
click at [414, 372] on input "Add" at bounding box center [415, 376] width 18 height 9
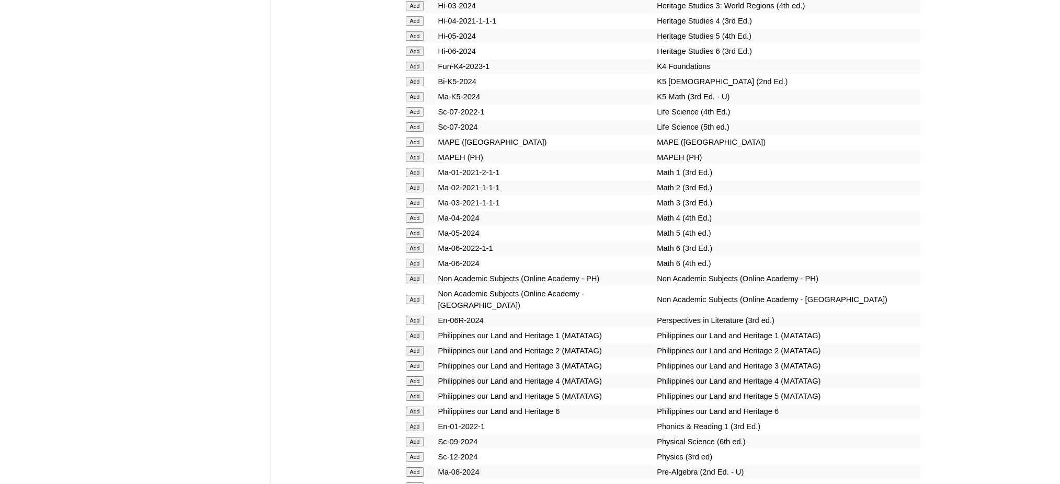
scroll to position [4114, 0]
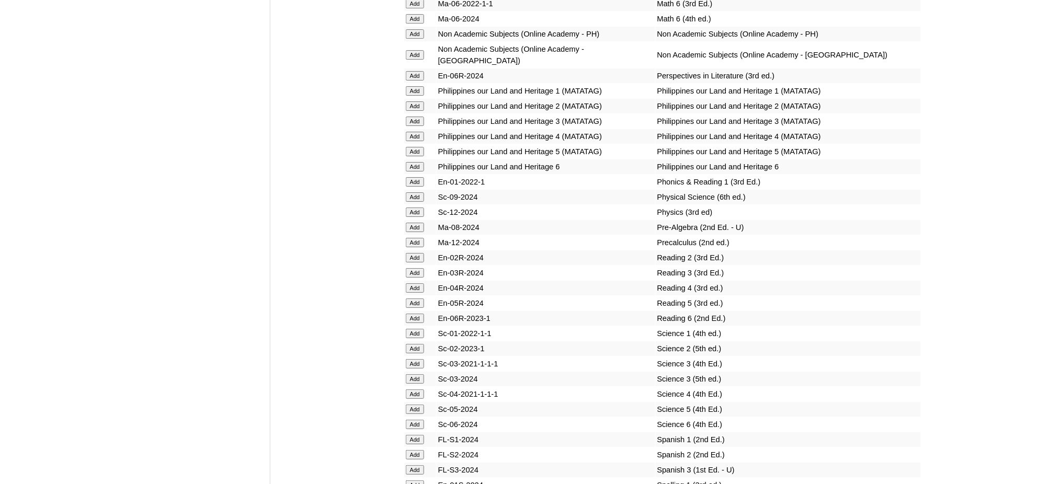
scroll to position [4254, 0]
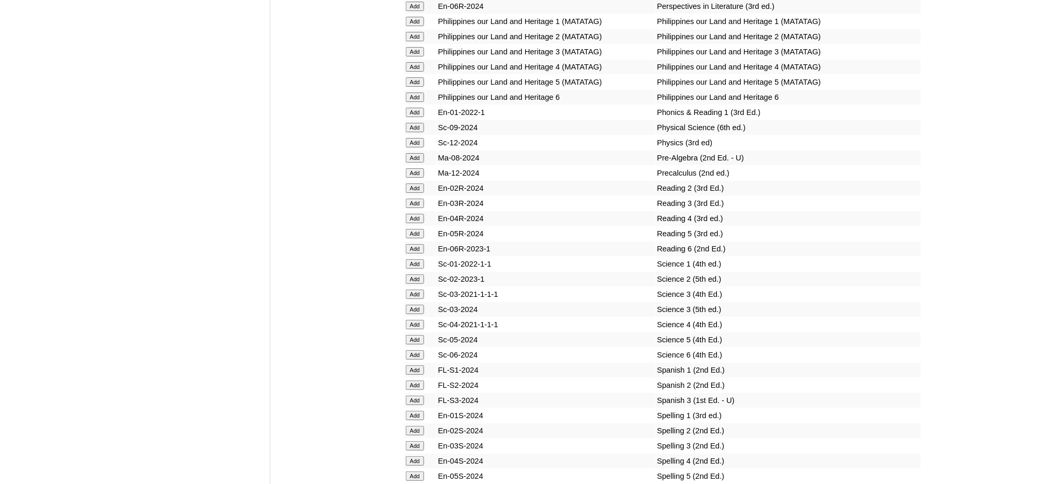
click at [414, 199] on input "Add" at bounding box center [415, 203] width 18 height 9
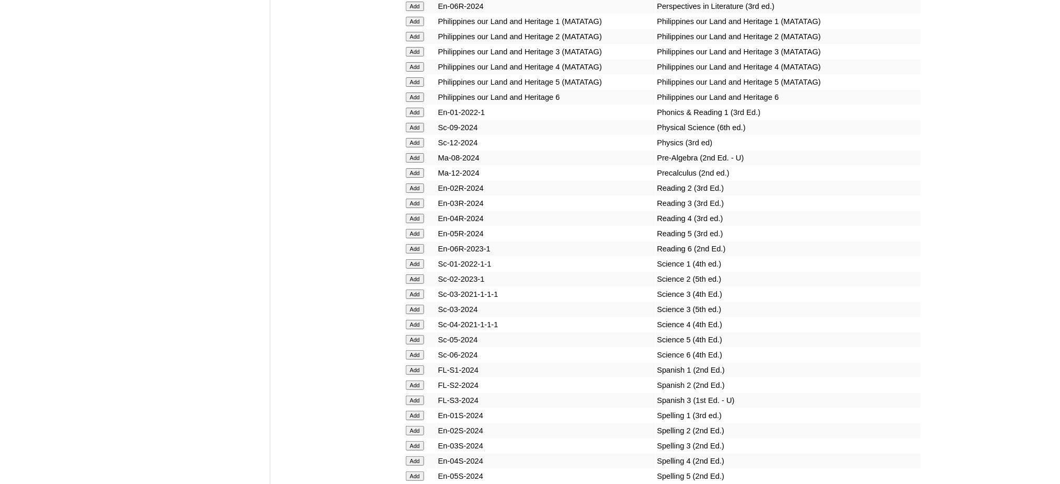
click at [414, 199] on input "Add" at bounding box center [415, 203] width 18 height 9
click at [411, 305] on input "Add" at bounding box center [415, 309] width 18 height 9
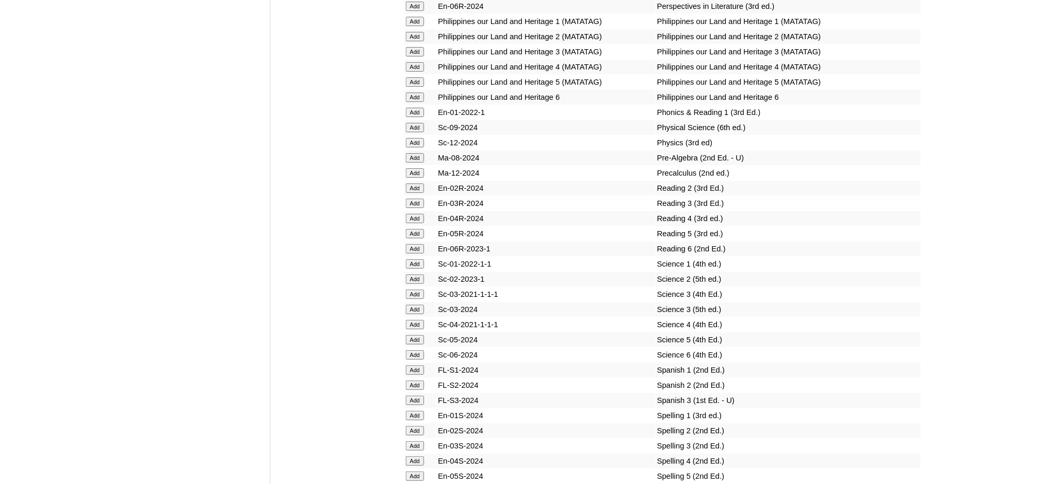
click at [413, 441] on input "Add" at bounding box center [415, 445] width 18 height 9
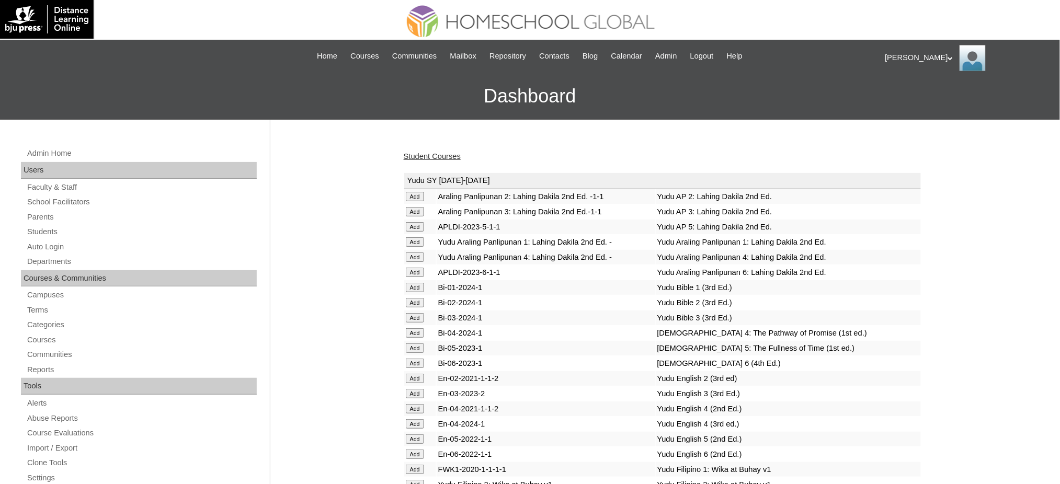
click at [427, 154] on link "Student Courses" at bounding box center [432, 156] width 57 height 8
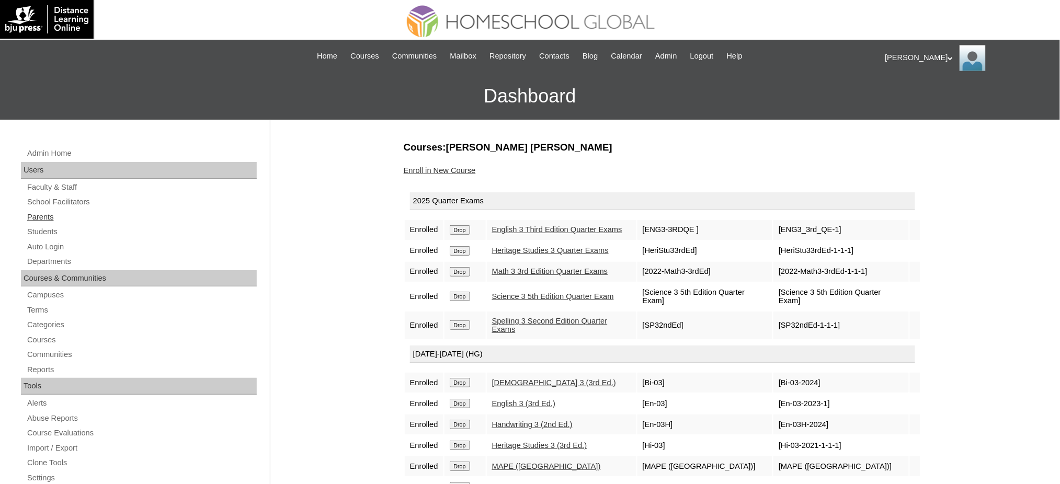
click at [49, 215] on link "Parents" at bounding box center [141, 217] width 231 height 13
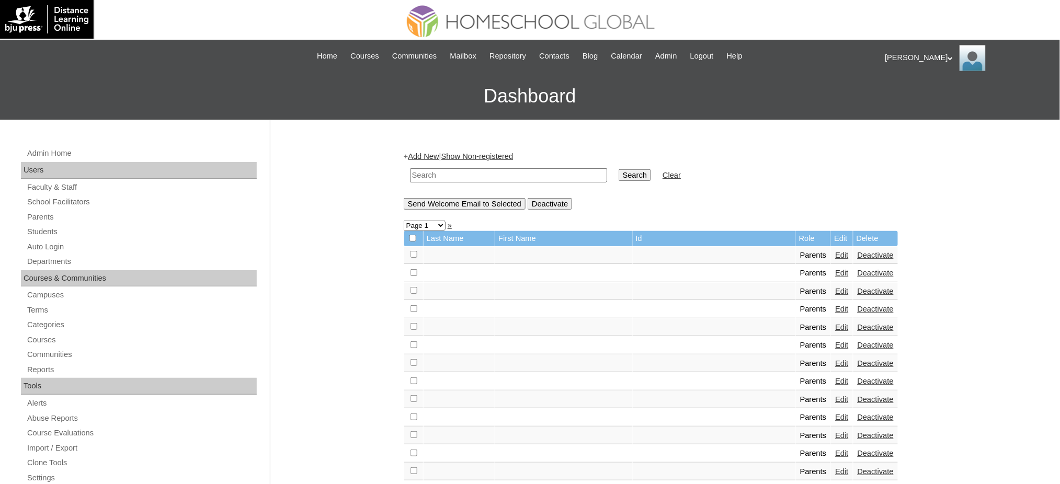
click at [432, 157] on link "Add New" at bounding box center [423, 156] width 31 height 8
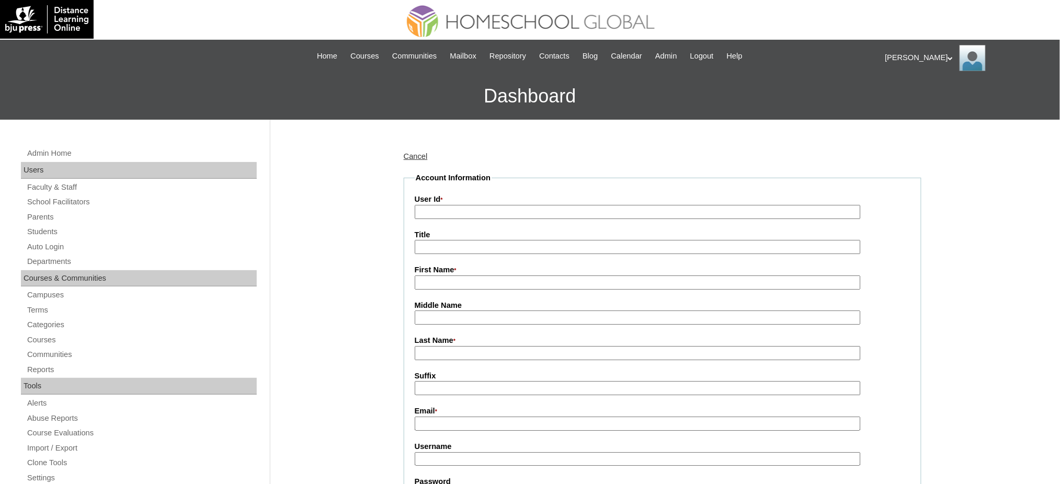
click at [416, 158] on link "Cancel" at bounding box center [416, 156] width 24 height 8
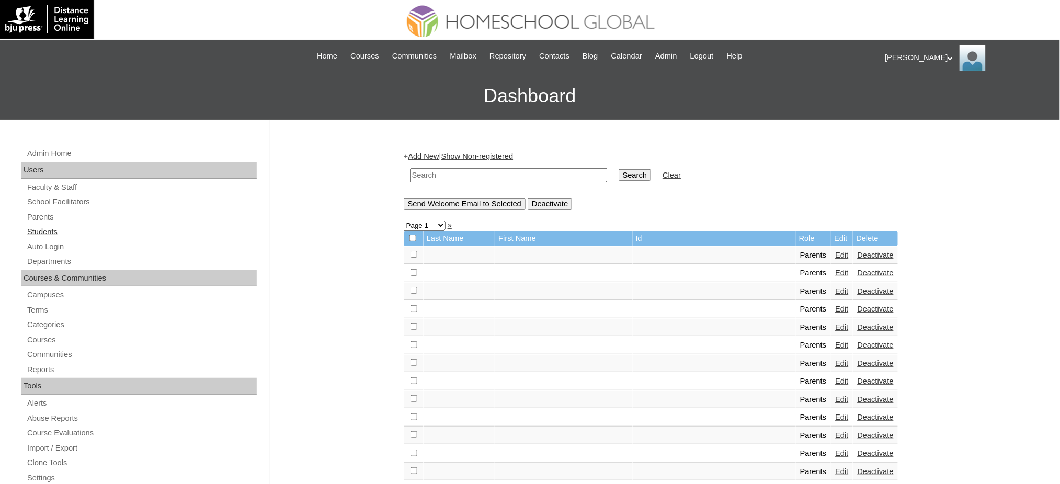
click at [51, 229] on link "Students" at bounding box center [141, 231] width 231 height 13
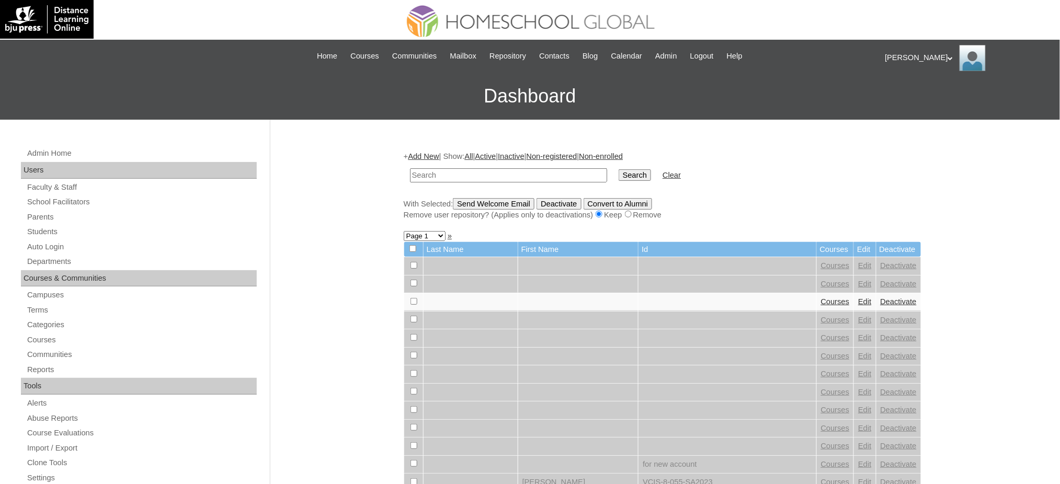
click at [437, 157] on link "Add New" at bounding box center [423, 156] width 31 height 8
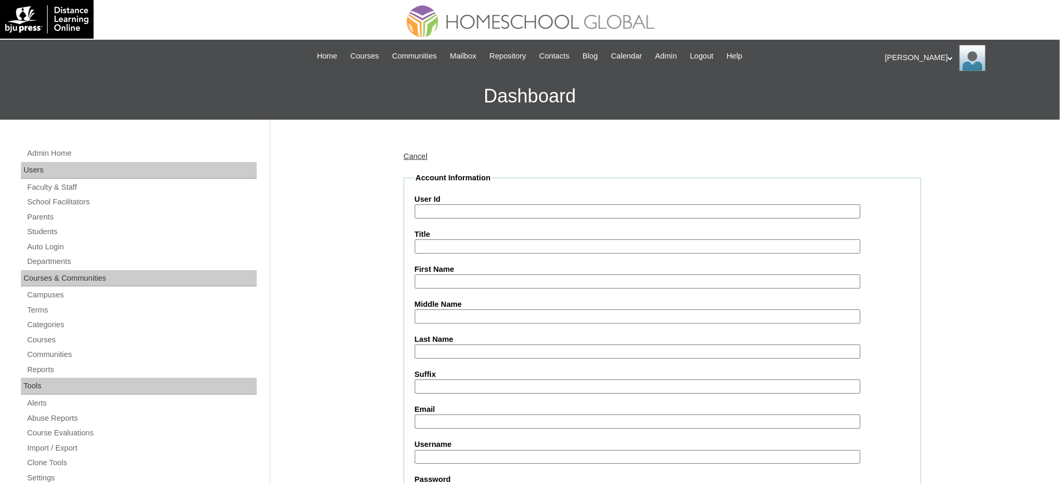
click at [459, 209] on input "User Id" at bounding box center [638, 212] width 446 height 14
paste input "MHS00337-TECHPH2025"
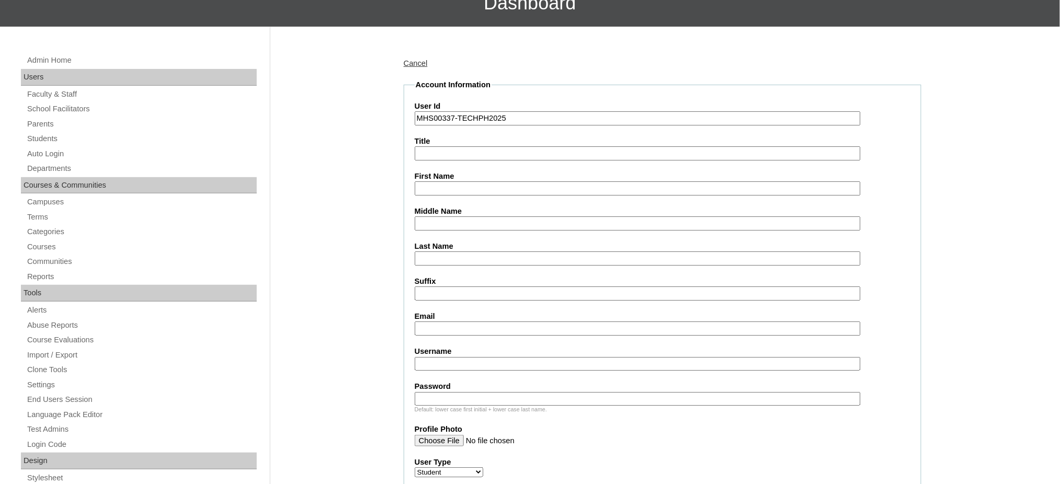
scroll to position [139, 0]
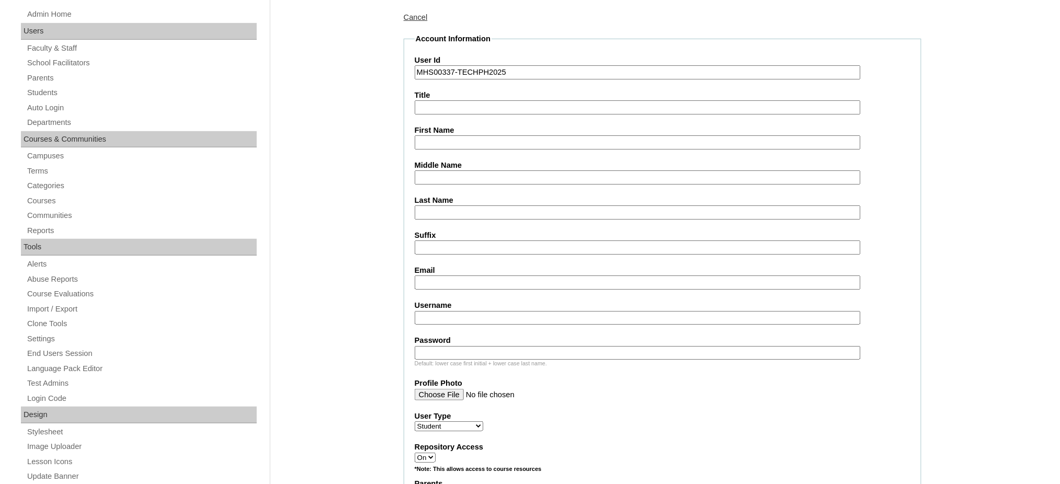
type input "MHS00337-TECHPH2025"
drag, startPoint x: 428, startPoint y: 147, endPoint x: 433, endPoint y: 143, distance: 7.0
click at [428, 146] on fieldset "Account Information User Id MHS00337-TECHPH2025 Title First Name Middle Name La…" at bounding box center [663, 456] width 518 height 846
click at [435, 140] on input "First Name" at bounding box center [638, 142] width 446 height 14
paste input "Josiah"
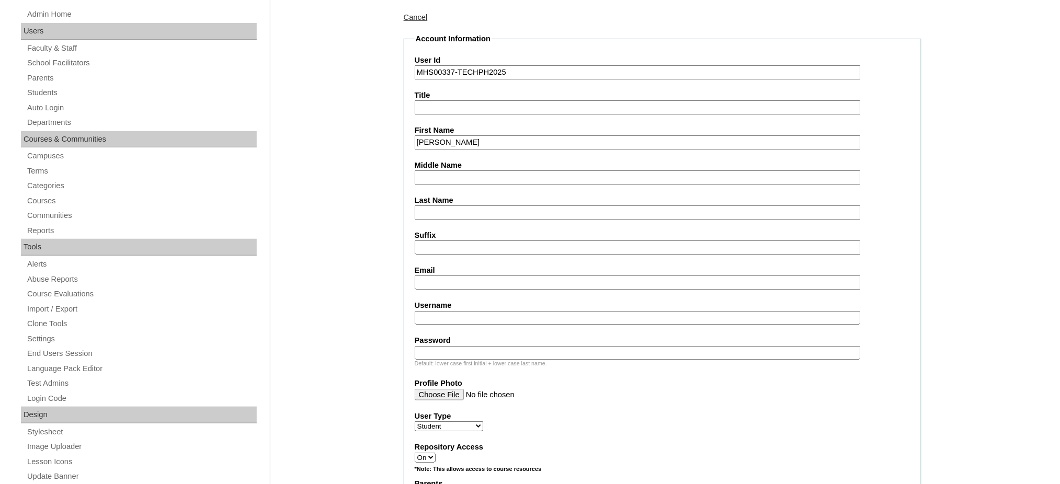
type input "Josiah"
click at [430, 215] on fieldset "Account Information User Id MHS00337-TECHPH2025 Title First Name Josiah Middle …" at bounding box center [663, 456] width 518 height 846
click at [436, 210] on input "Last Name" at bounding box center [638, 213] width 446 height 14
paste input "Lee"
type input "Lee"
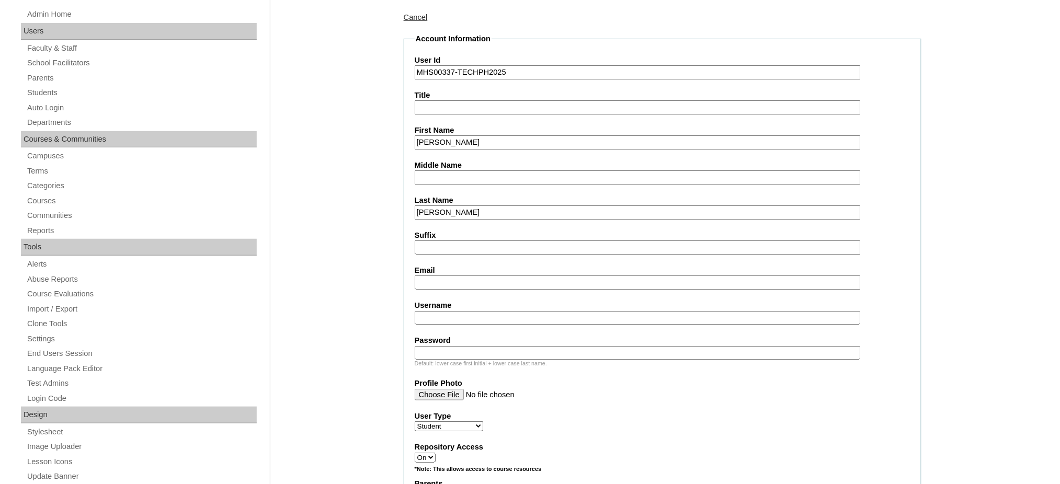
click at [449, 276] on input "Email" at bounding box center [638, 283] width 446 height 14
paste input "joannajimenolee@gmail.com"
type input "joannajimenolee@gmail.com"
click at [492, 313] on input "Username" at bounding box center [638, 318] width 446 height 14
paste input "josiahlee"
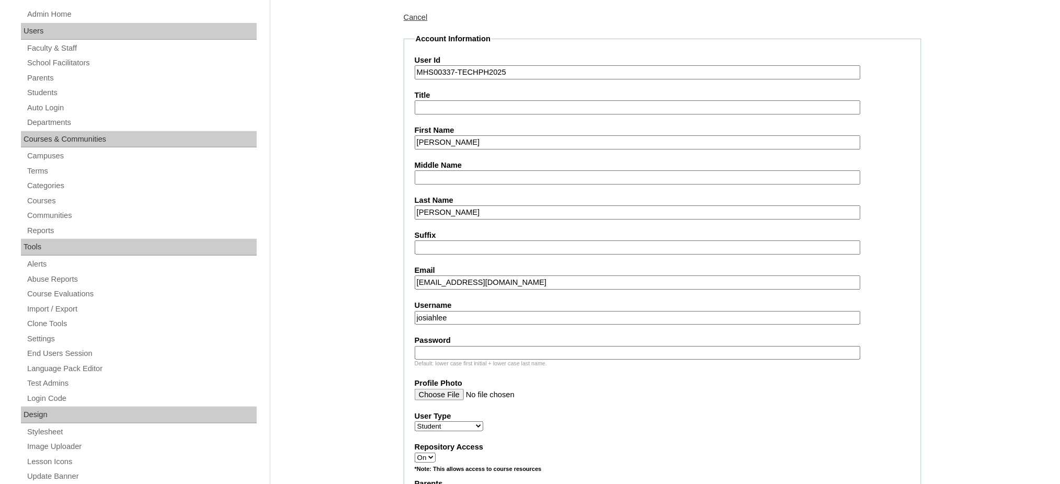
type input "josiahlee"
click at [450, 346] on input "Password" at bounding box center [638, 353] width 446 height 14
paste input "250006930"
type input "250006930"
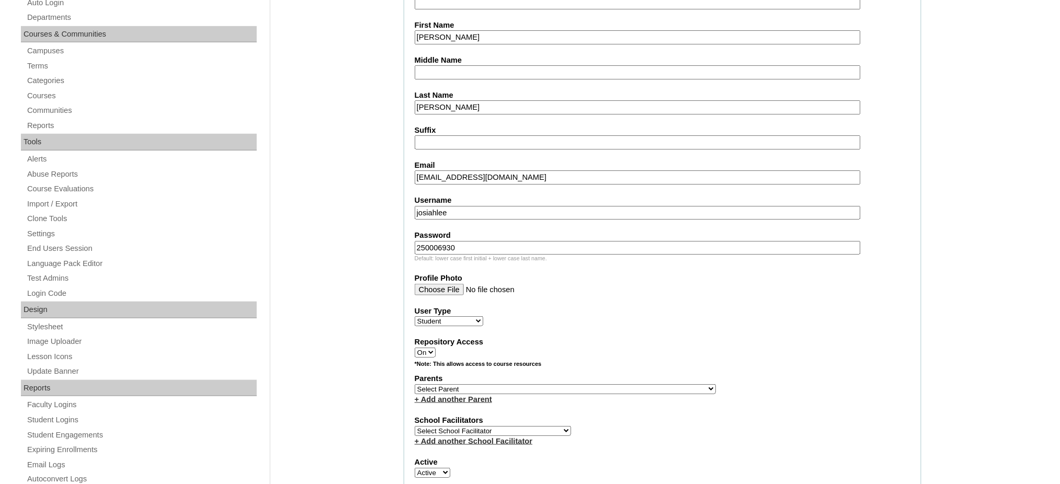
scroll to position [279, 0]
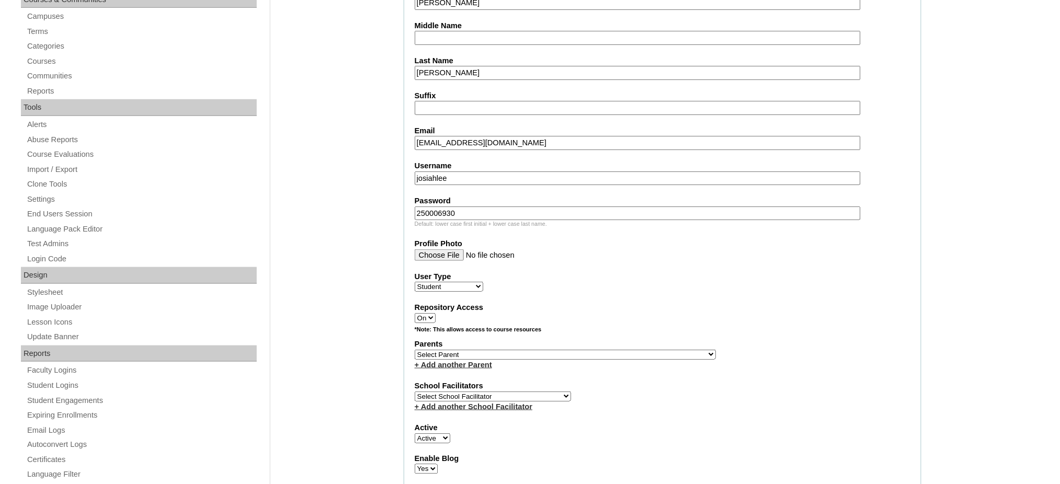
click at [595, 350] on select "Select Parent , , , , , , , , , , , , , , , , , , , , , , , , , , , , , , , , ,…" at bounding box center [565, 355] width 301 height 10
select select "44103"
click at [415, 350] on select "Select Parent , , , , , , , , , , , , , , , , , , , , , , , , , , , , , , , , ,…" at bounding box center [565, 355] width 301 height 10
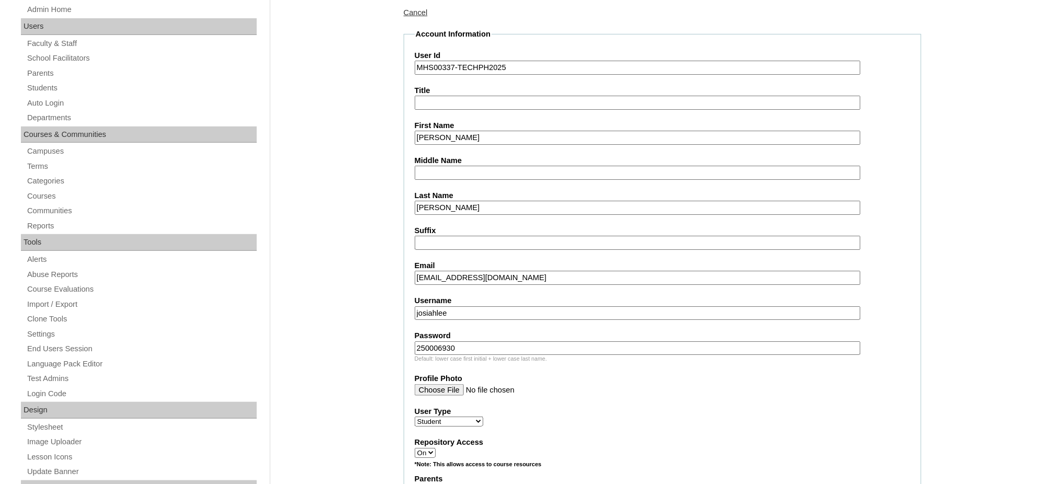
scroll to position [139, 0]
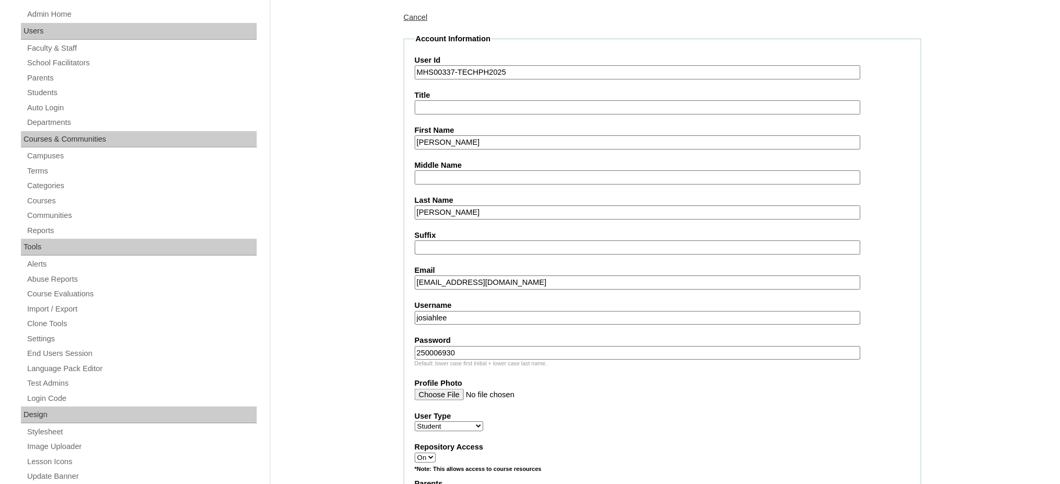
click at [461, 71] on input "MHS00337-TECHPH2025" at bounding box center [638, 72] width 446 height 14
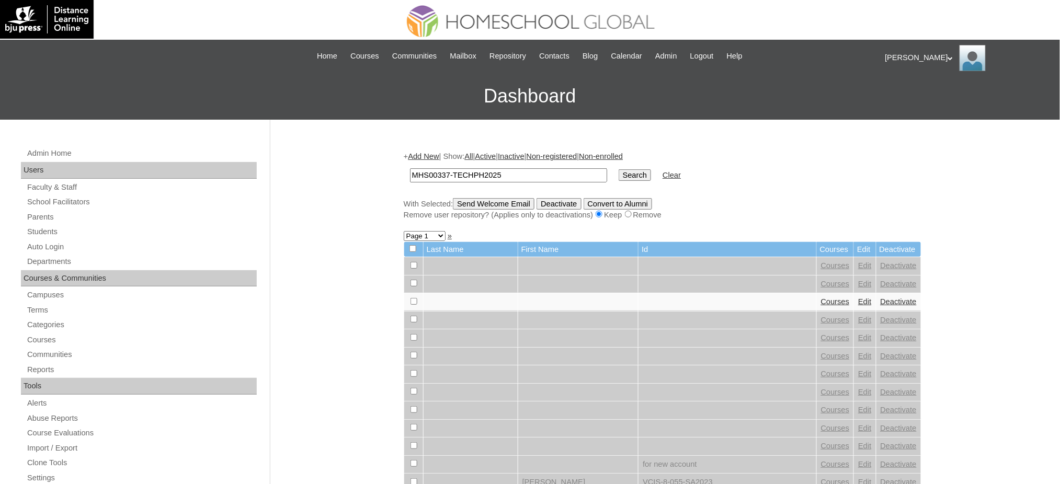
type input "MHS00337-TECHPH2025"
click at [619, 171] on input "Search" at bounding box center [635, 175] width 32 height 12
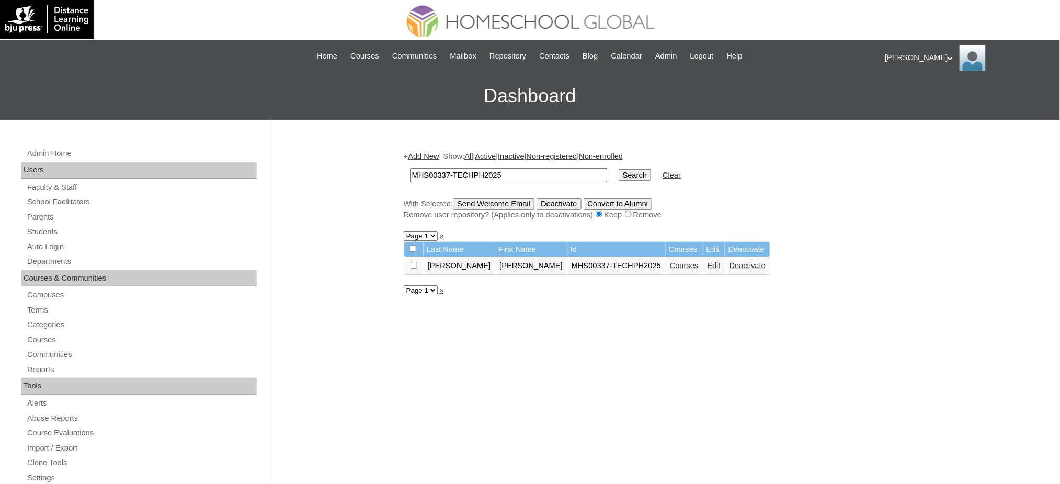
click at [670, 265] on link "Courses" at bounding box center [684, 266] width 29 height 8
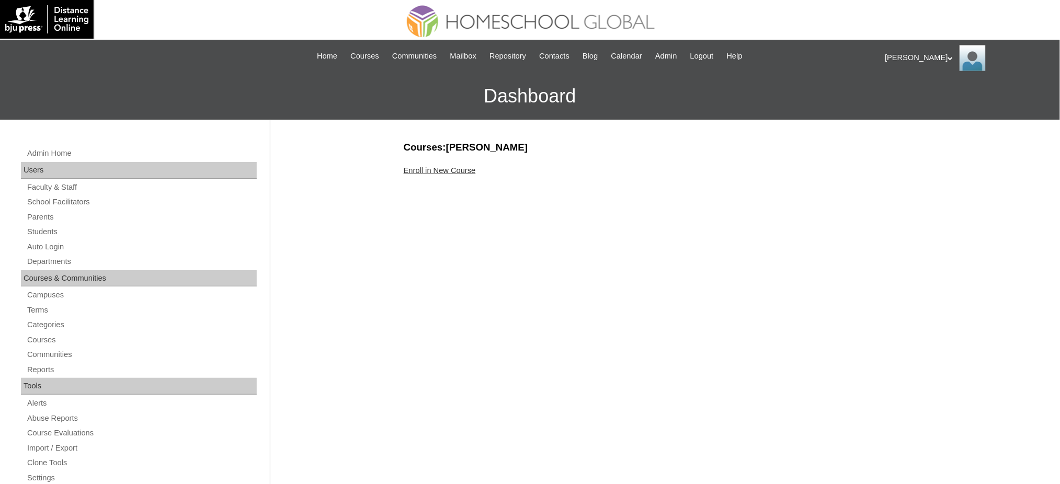
click at [411, 168] on link "Enroll in New Course" at bounding box center [440, 170] width 72 height 8
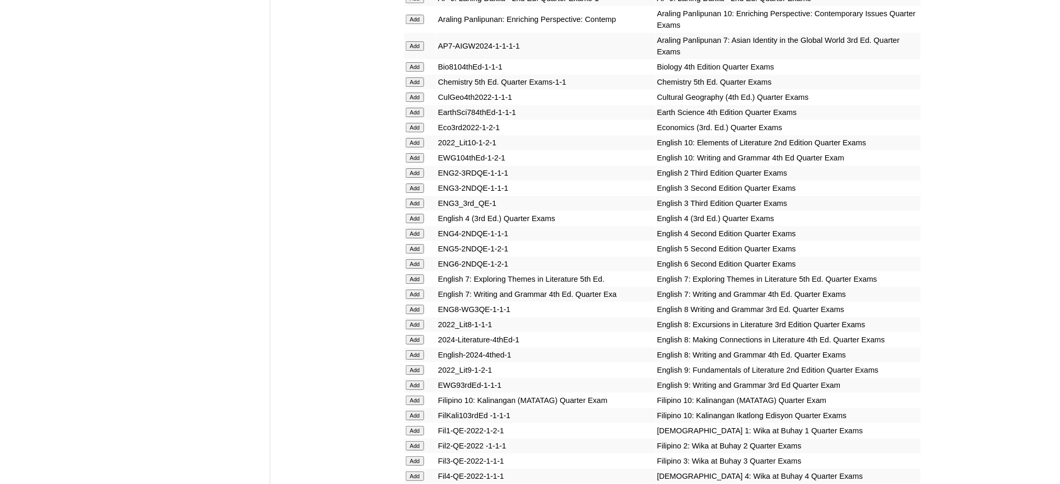
scroll to position [1325, 0]
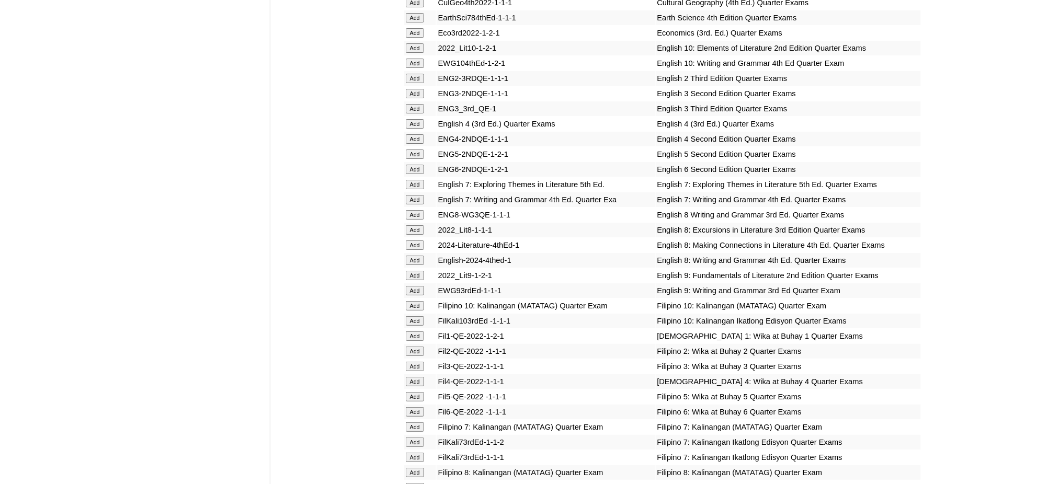
click at [417, 119] on input "Add" at bounding box center [415, 123] width 18 height 9
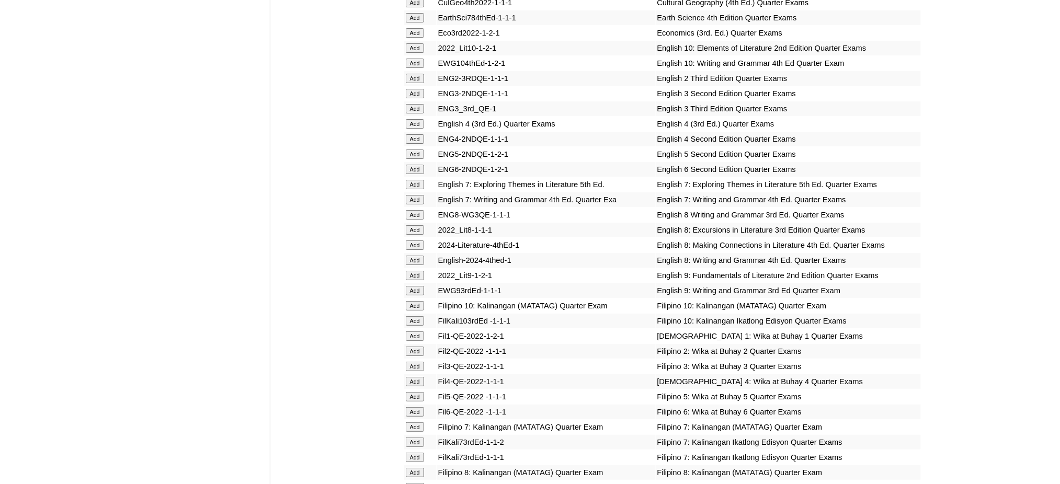
click at [417, 119] on input "Add" at bounding box center [415, 123] width 18 height 9
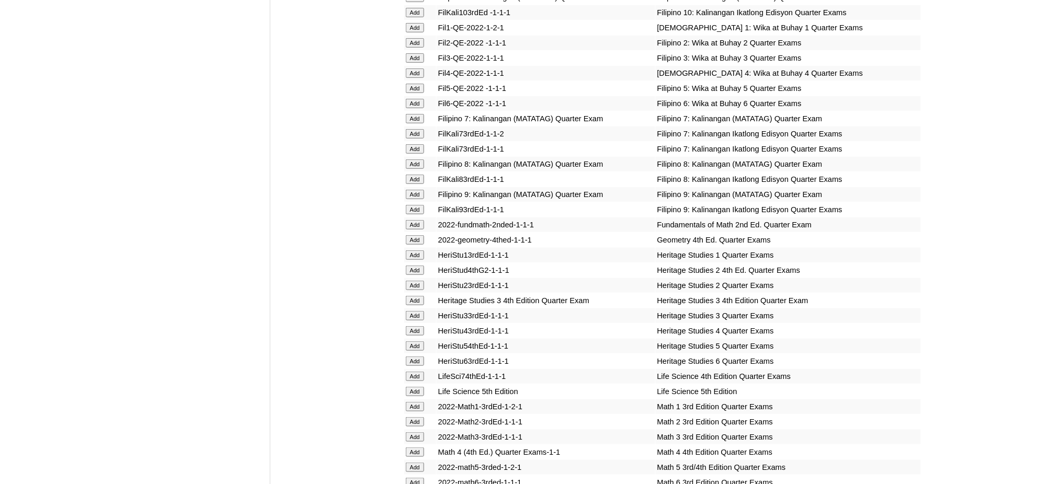
scroll to position [1674, 0]
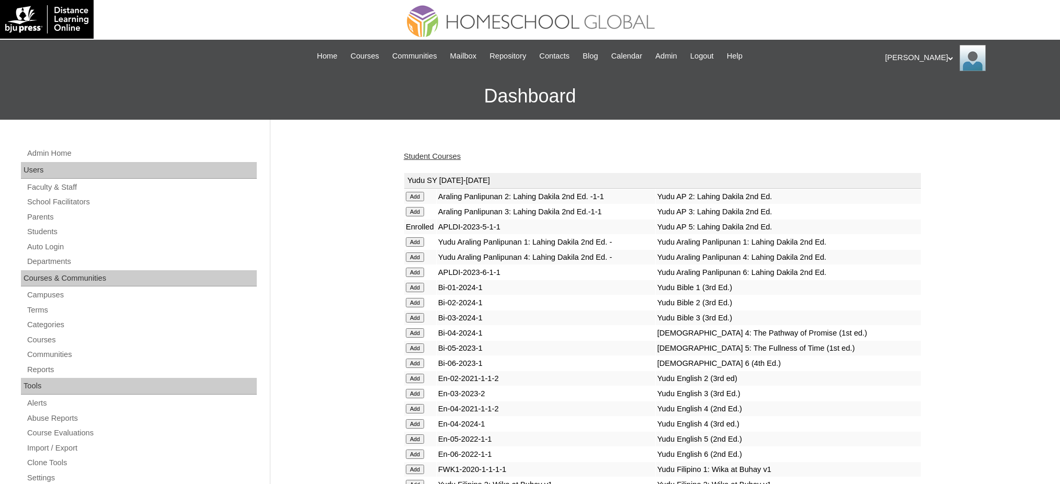
click at [447, 157] on link "Student Courses" at bounding box center [432, 156] width 57 height 8
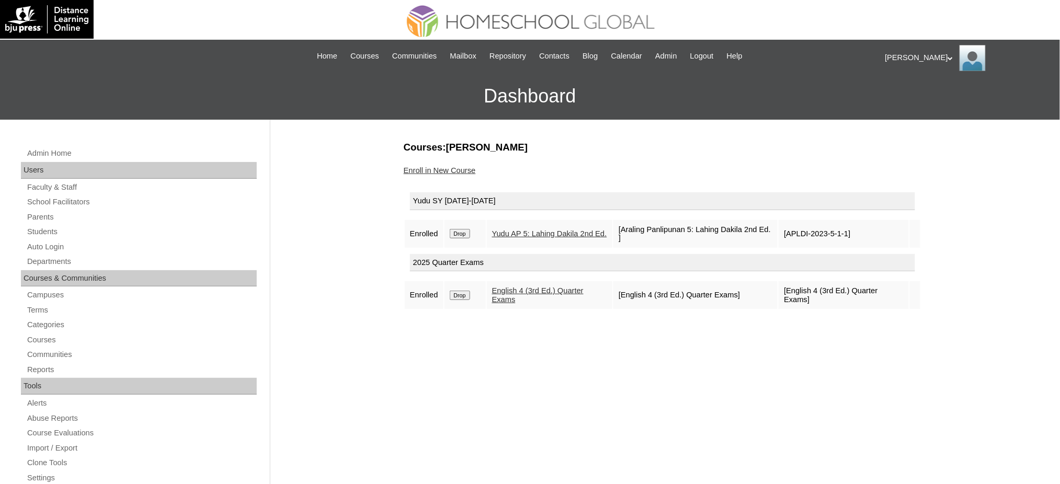
click at [464, 231] on input "Drop" at bounding box center [460, 233] width 20 height 9
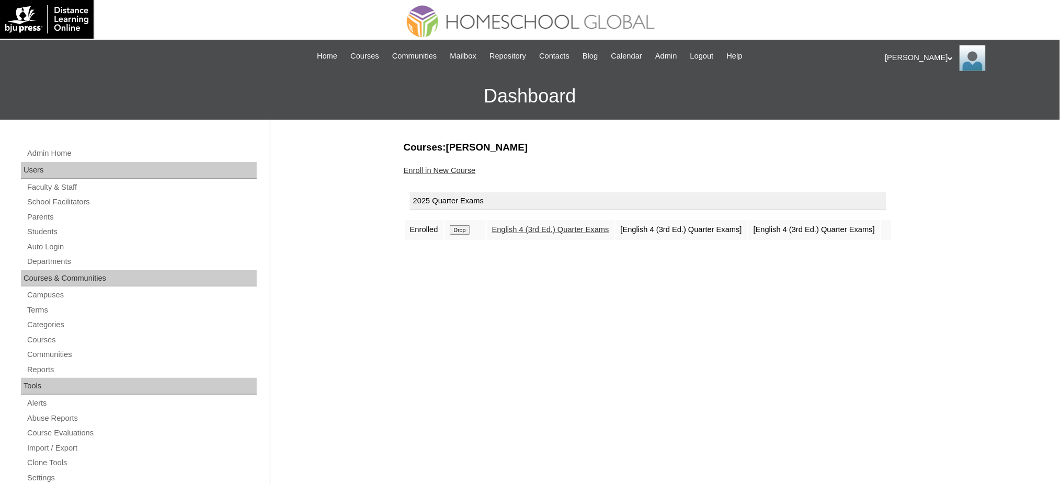
click at [456, 171] on link "Enroll in New Course" at bounding box center [440, 170] width 72 height 8
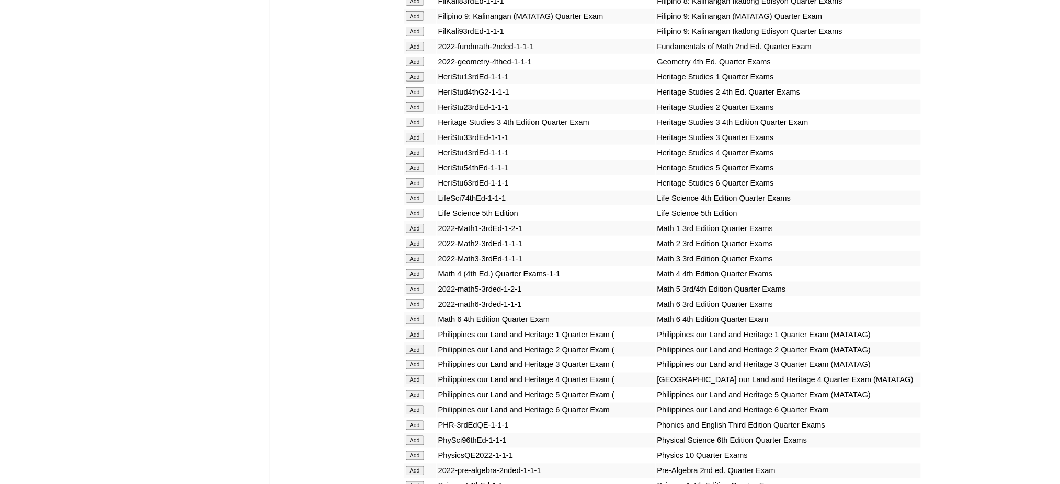
scroll to position [1813, 0]
click at [416, 147] on input "Add" at bounding box center [415, 151] width 18 height 9
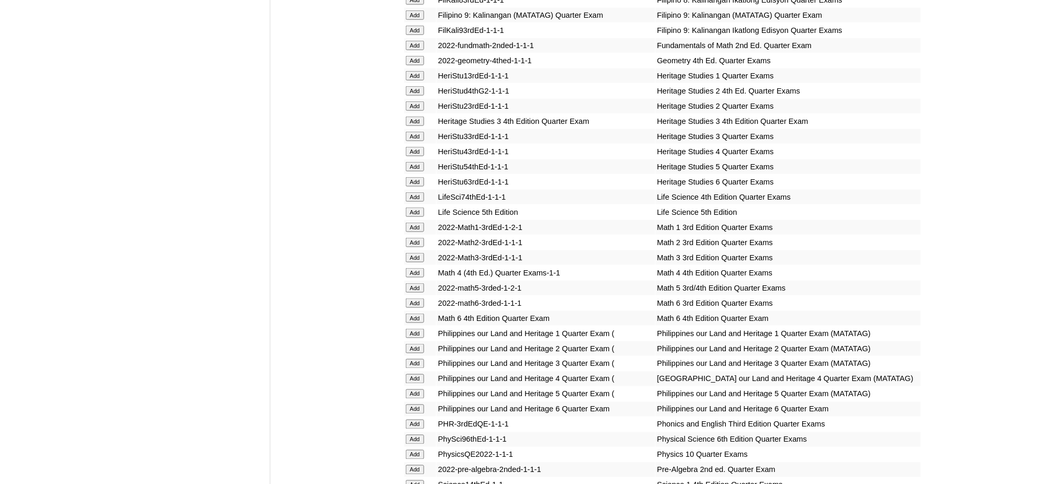
click at [416, 147] on input "Add" at bounding box center [415, 151] width 18 height 9
click at [411, 268] on input "Add" at bounding box center [415, 272] width 18 height 9
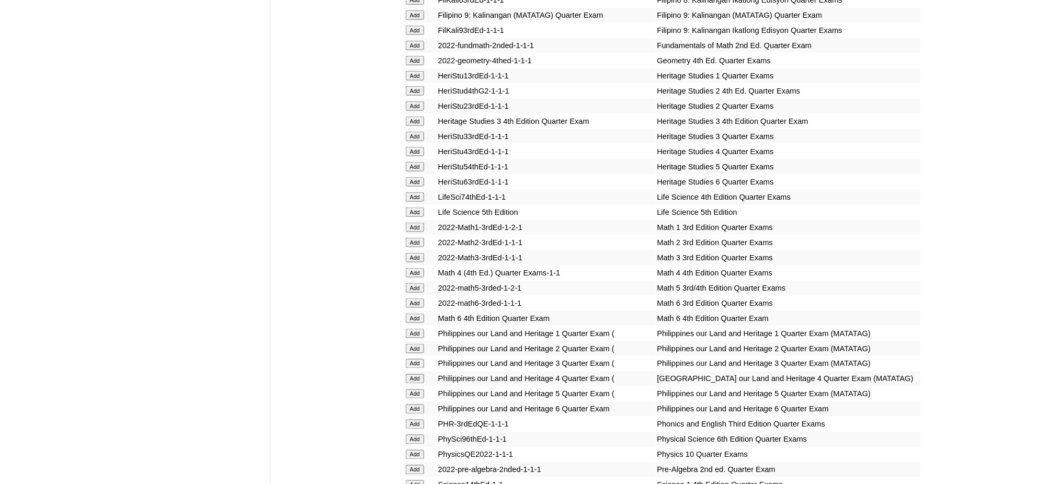
click at [411, 268] on input "Add" at bounding box center [415, 272] width 18 height 9
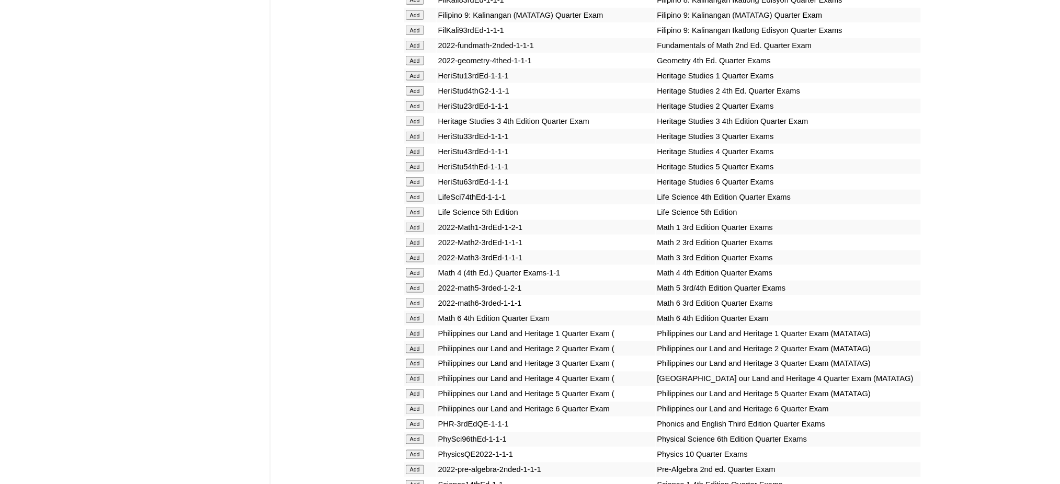
click at [411, 268] on input "Add" at bounding box center [415, 272] width 18 height 9
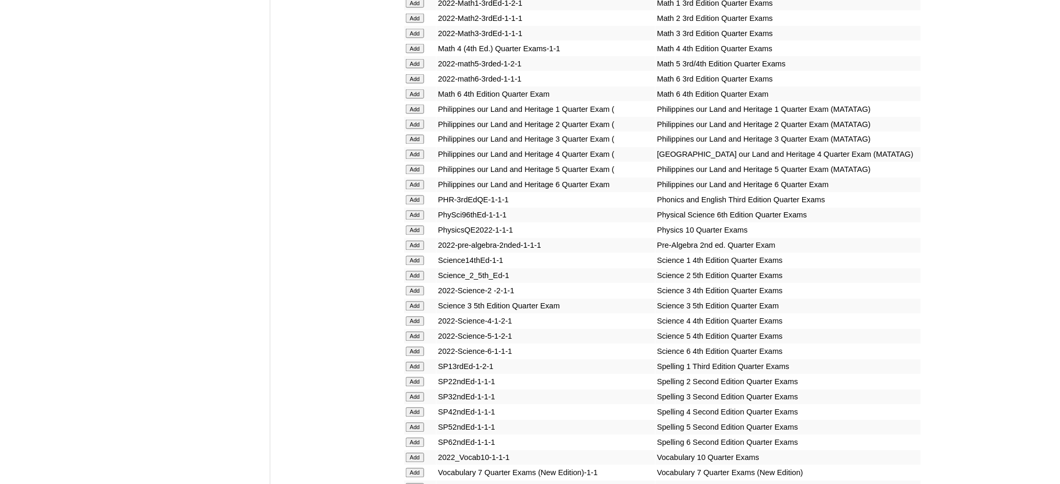
scroll to position [2162, 0]
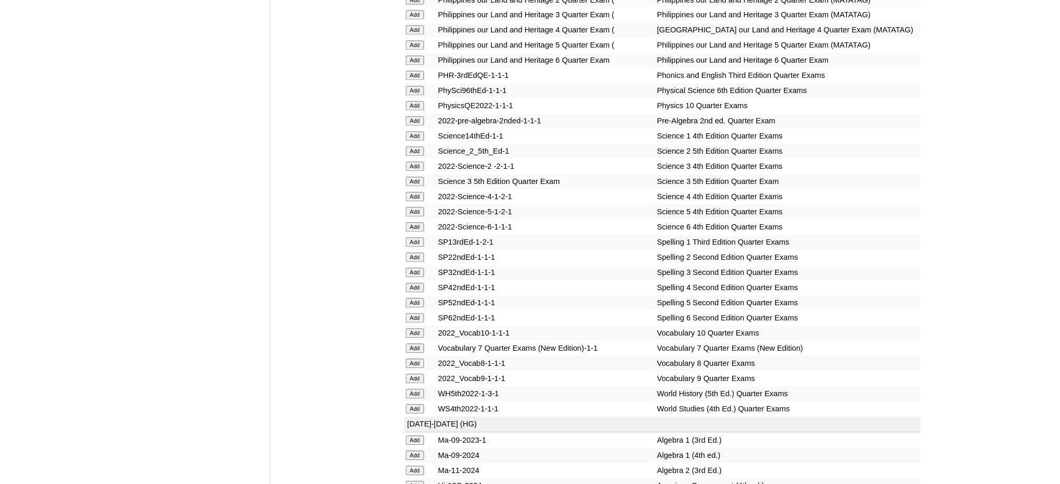
click at [407, 192] on input "Add" at bounding box center [415, 196] width 18 height 9
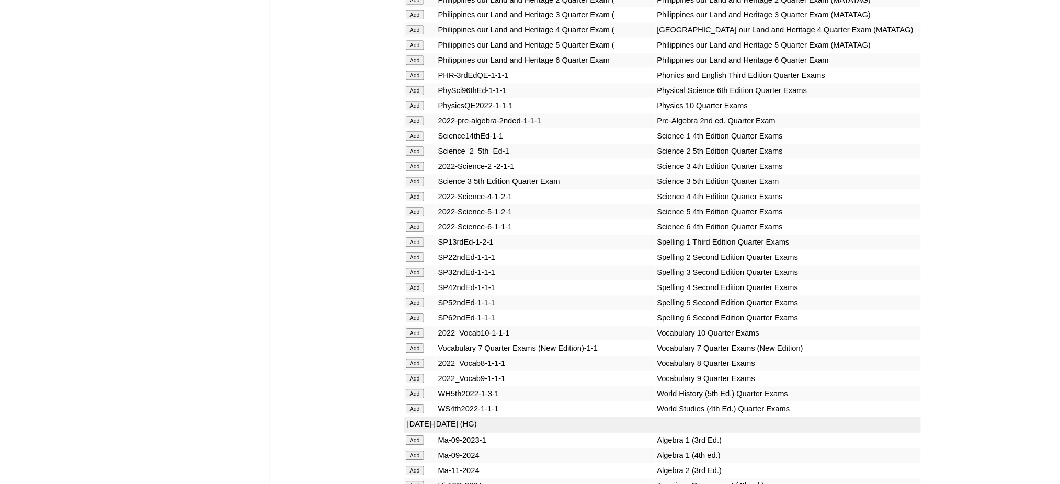
click at [407, 192] on input "Add" at bounding box center [415, 196] width 18 height 9
click at [412, 283] on input "Add" at bounding box center [415, 287] width 18 height 9
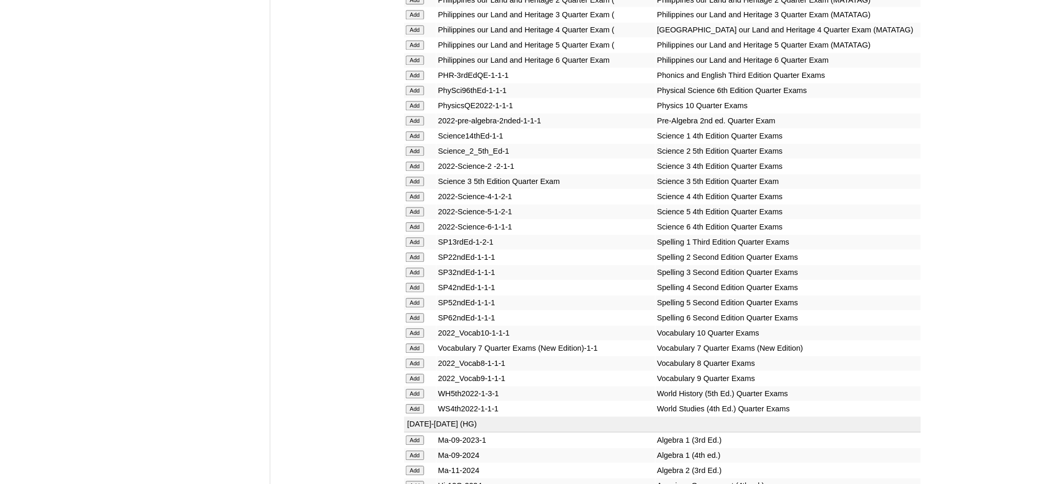
click at [412, 283] on input "Add" at bounding box center [415, 287] width 18 height 9
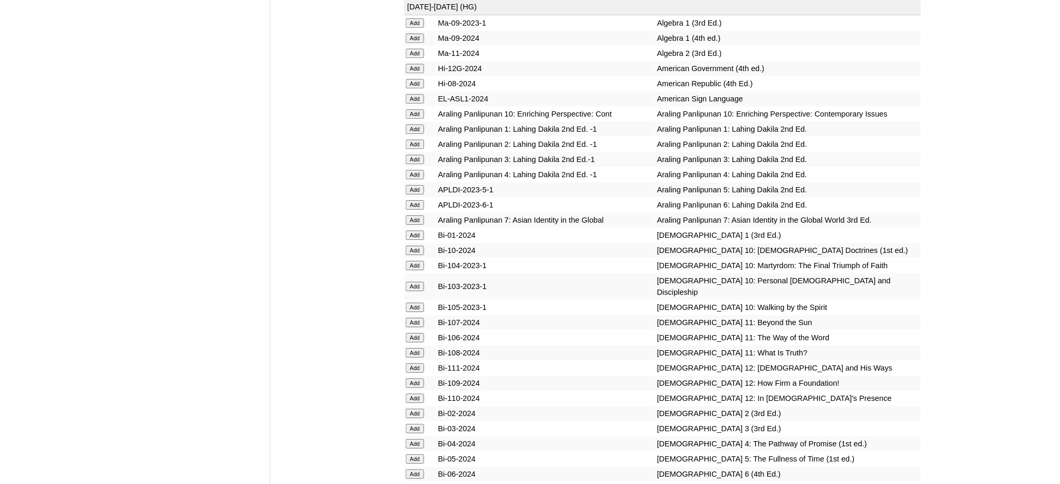
scroll to position [2580, 0]
click at [421, 439] on input "Add" at bounding box center [415, 443] width 18 height 9
click at [420, 439] on input "Add" at bounding box center [415, 443] width 18 height 9
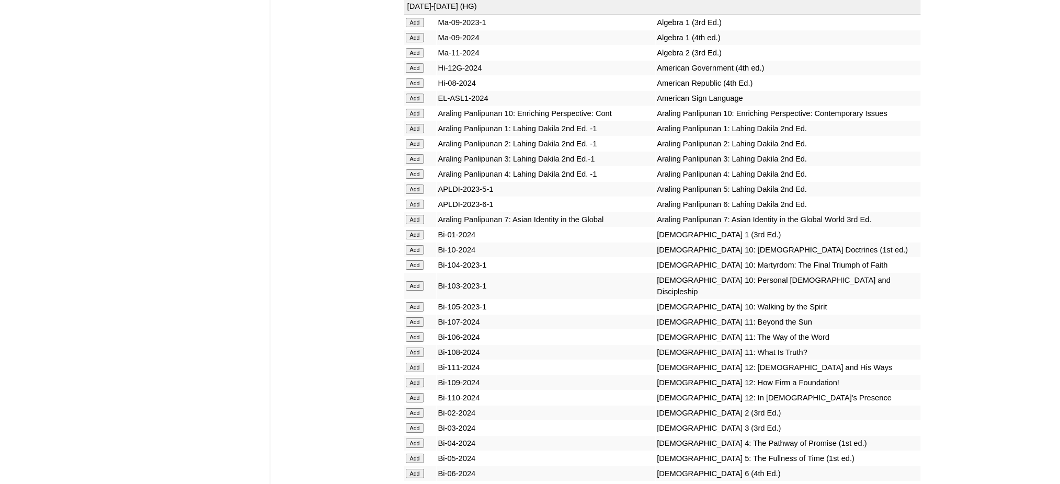
click at [420, 439] on input "Add" at bounding box center [415, 443] width 18 height 9
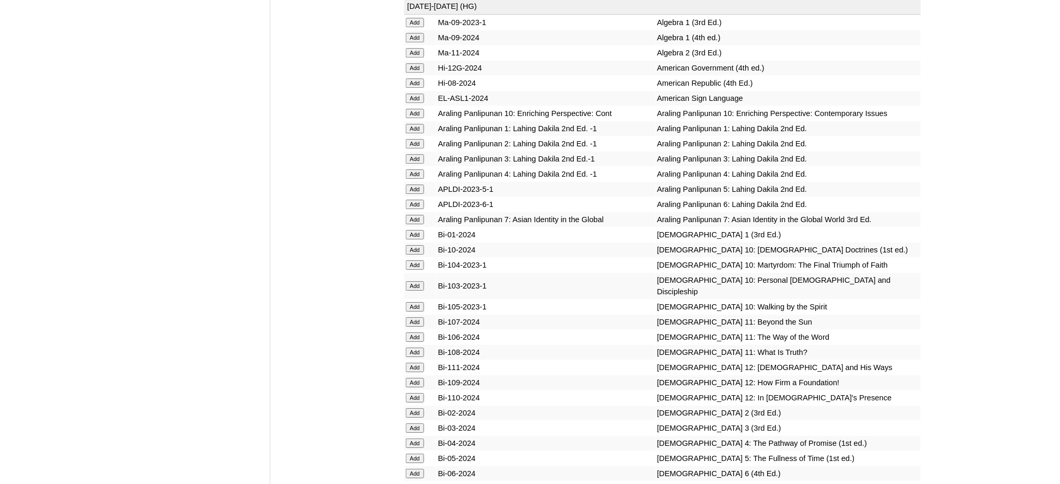
click at [420, 439] on input "Add" at bounding box center [415, 443] width 18 height 9
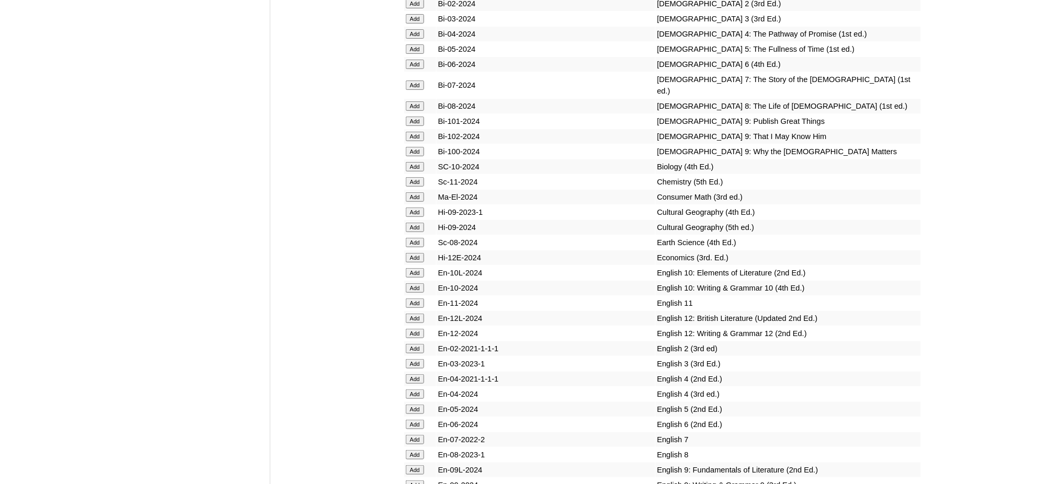
scroll to position [2999, 0]
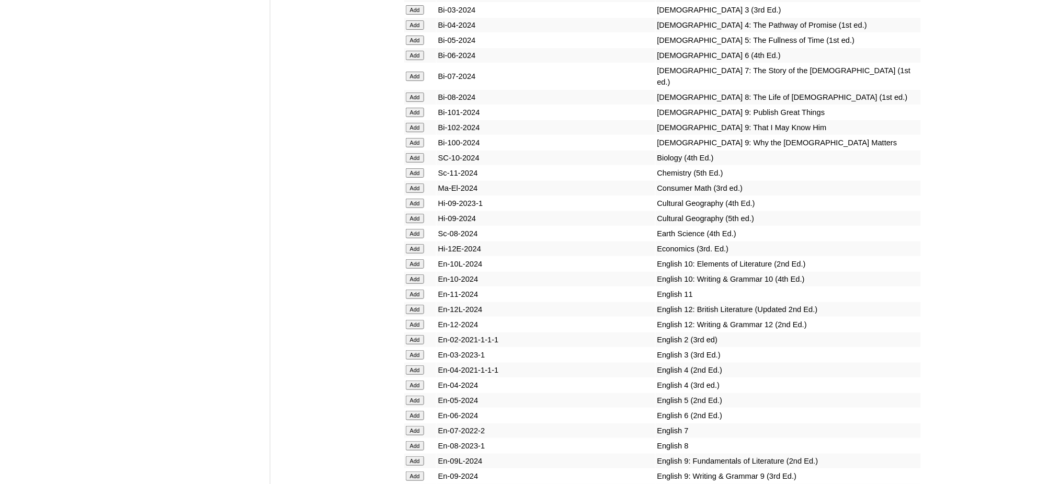
click at [414, 381] on input "Add" at bounding box center [415, 385] width 18 height 9
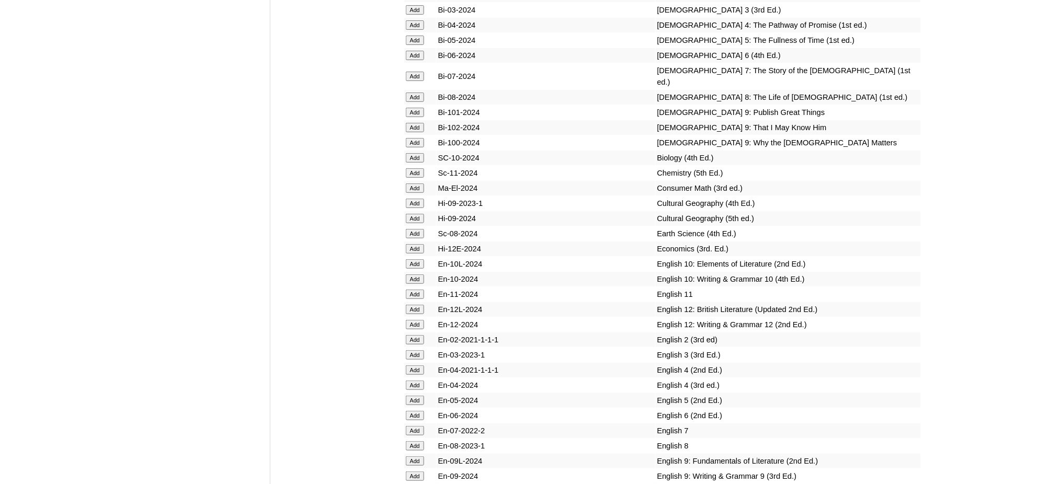
click at [414, 381] on input "Add" at bounding box center [415, 385] width 18 height 9
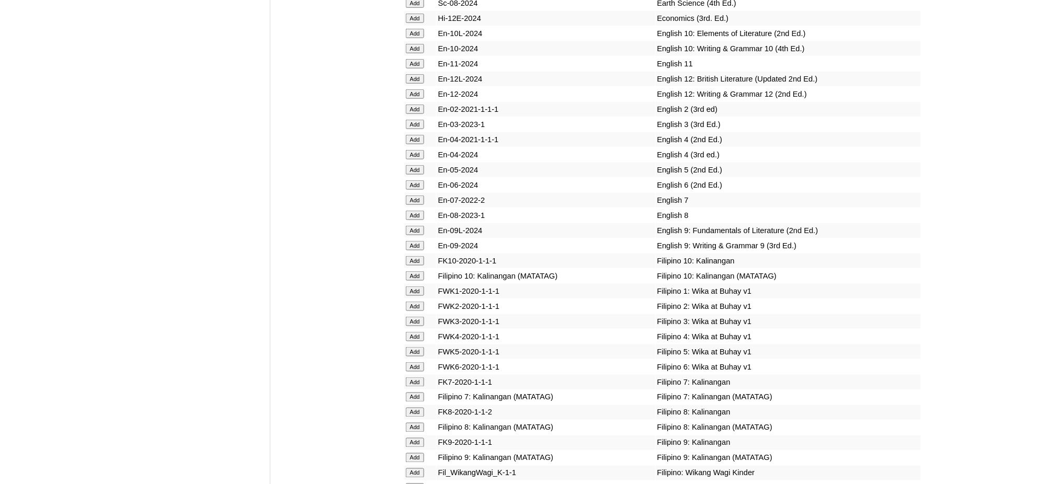
scroll to position [3417, 0]
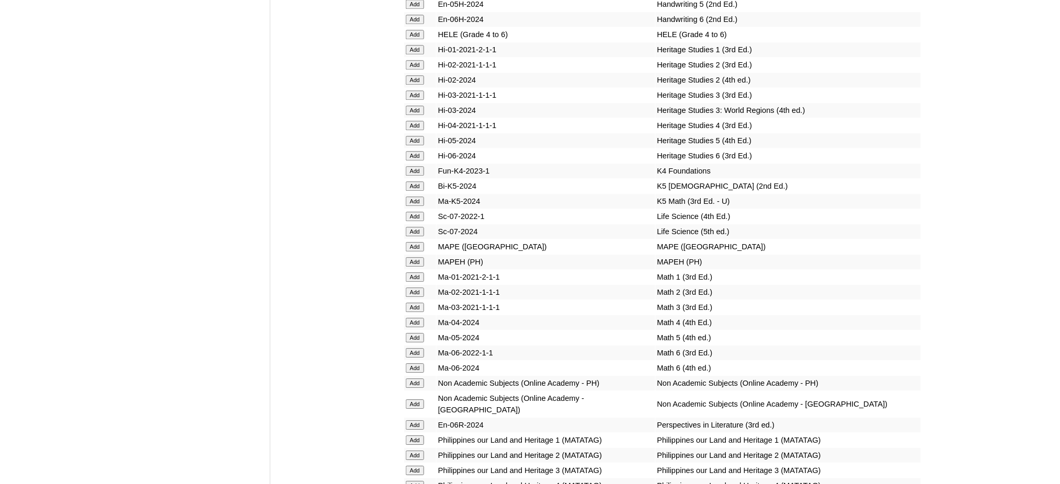
scroll to position [3835, 0]
click at [407, 120] on input "Add" at bounding box center [415, 124] width 18 height 9
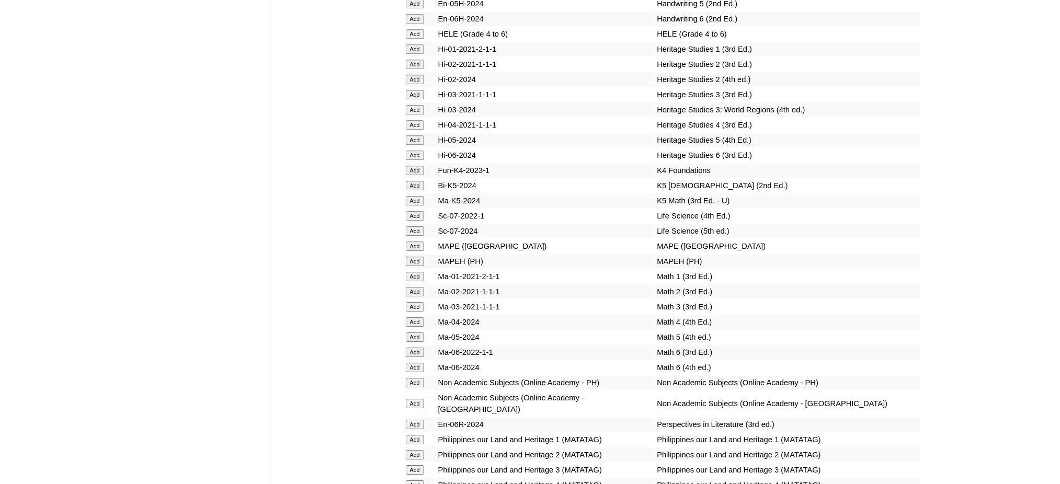
click at [407, 120] on input "Add" at bounding box center [415, 124] width 18 height 9
click at [419, 242] on input "Add" at bounding box center [415, 246] width 18 height 9
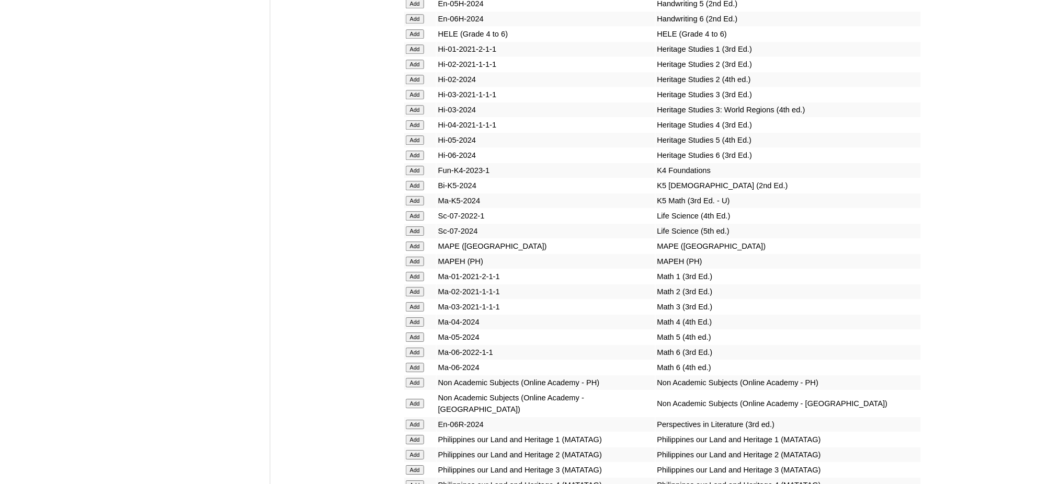
click at [419, 242] on input "Add" at bounding box center [415, 246] width 18 height 9
click at [416, 317] on input "Add" at bounding box center [415, 321] width 18 height 9
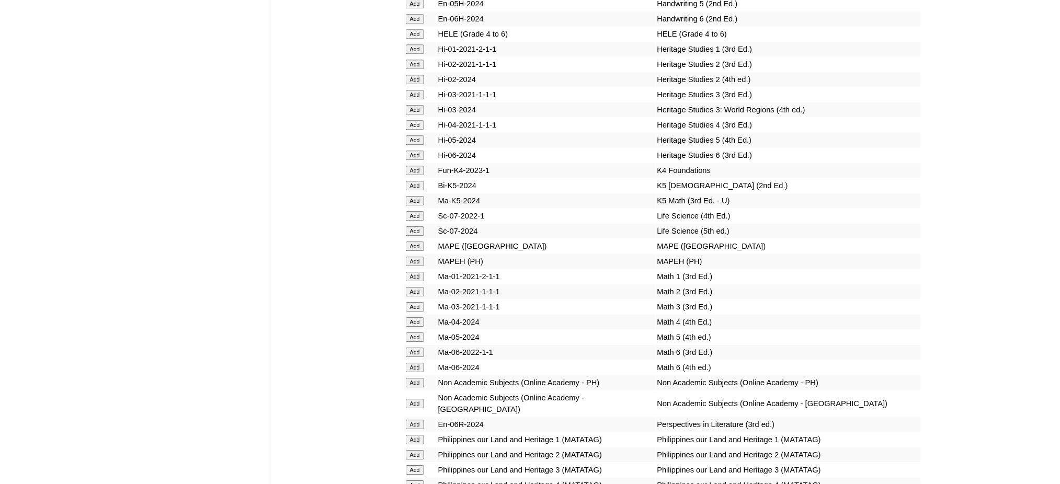
click at [416, 317] on input "Add" at bounding box center [415, 321] width 18 height 9
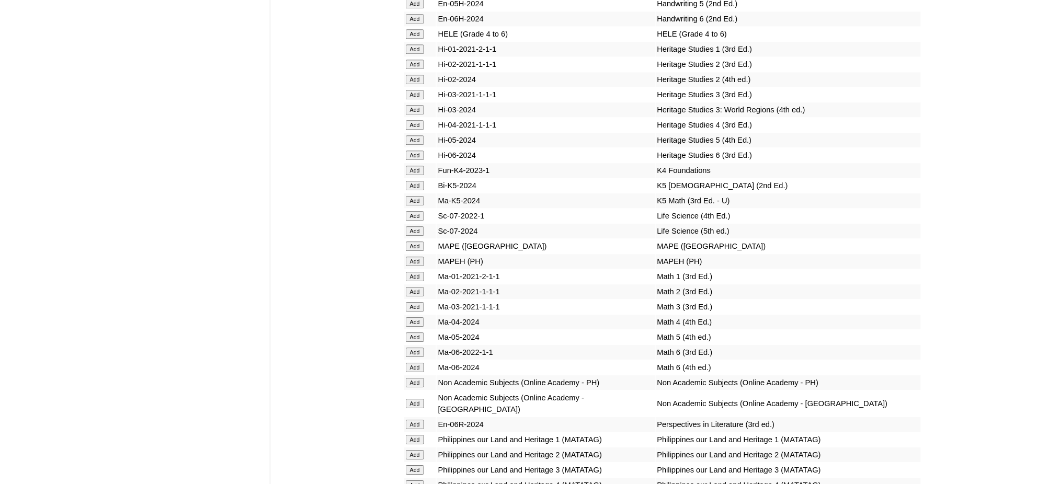
click at [416, 317] on input "Add" at bounding box center [415, 321] width 18 height 9
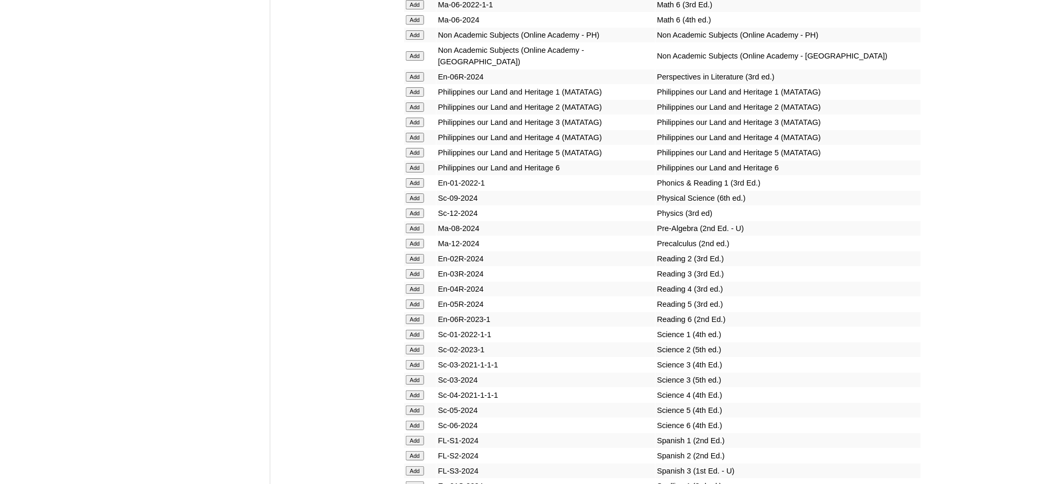
scroll to position [4184, 0]
click at [417, 283] on input "Add" at bounding box center [415, 287] width 18 height 9
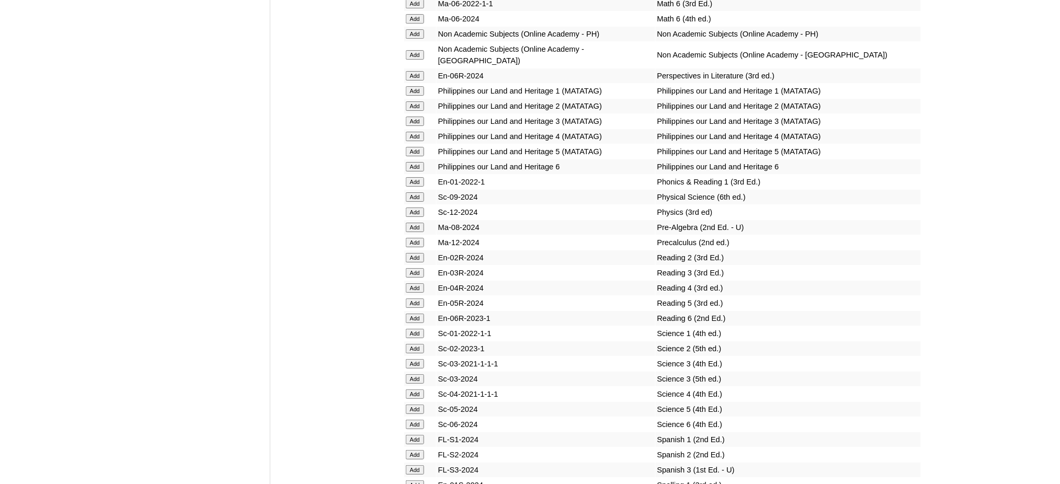
click at [417, 283] on input "Add" at bounding box center [415, 287] width 18 height 9
click at [410, 390] on input "Add" at bounding box center [415, 394] width 18 height 9
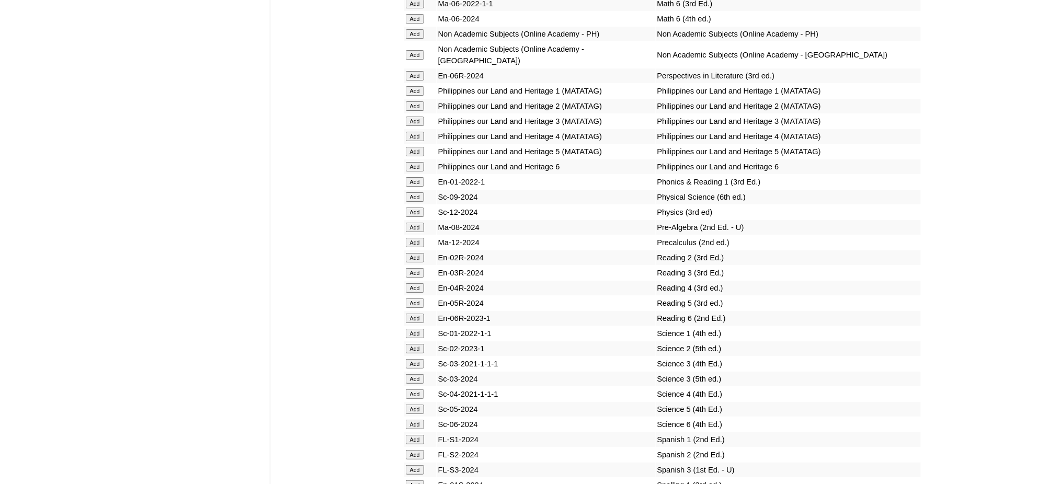
click at [410, 390] on input "Add" at bounding box center [415, 394] width 18 height 9
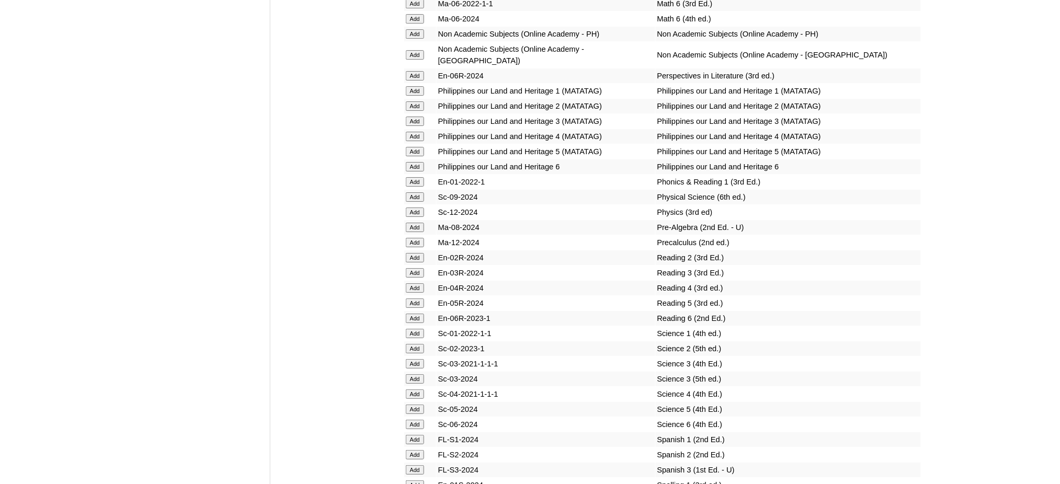
click at [410, 390] on input "Add" at bounding box center [415, 394] width 18 height 9
